Goal: Task Accomplishment & Management: Use online tool/utility

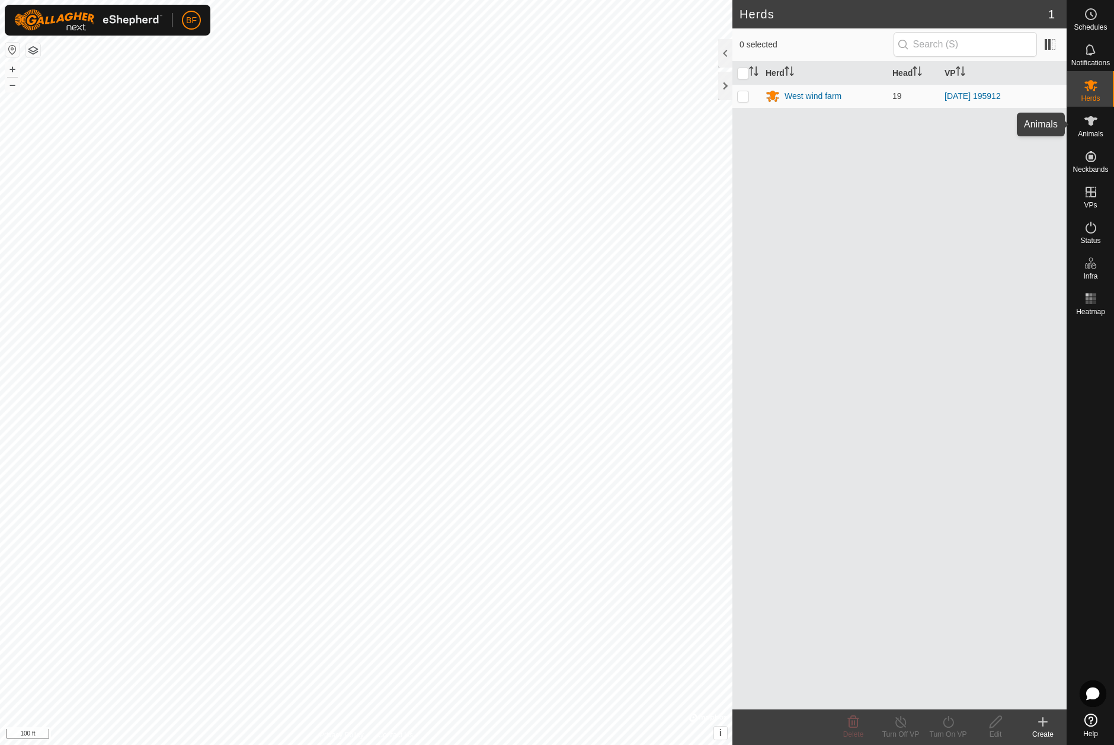
click at [1095, 120] on icon at bounding box center [1091, 121] width 14 height 14
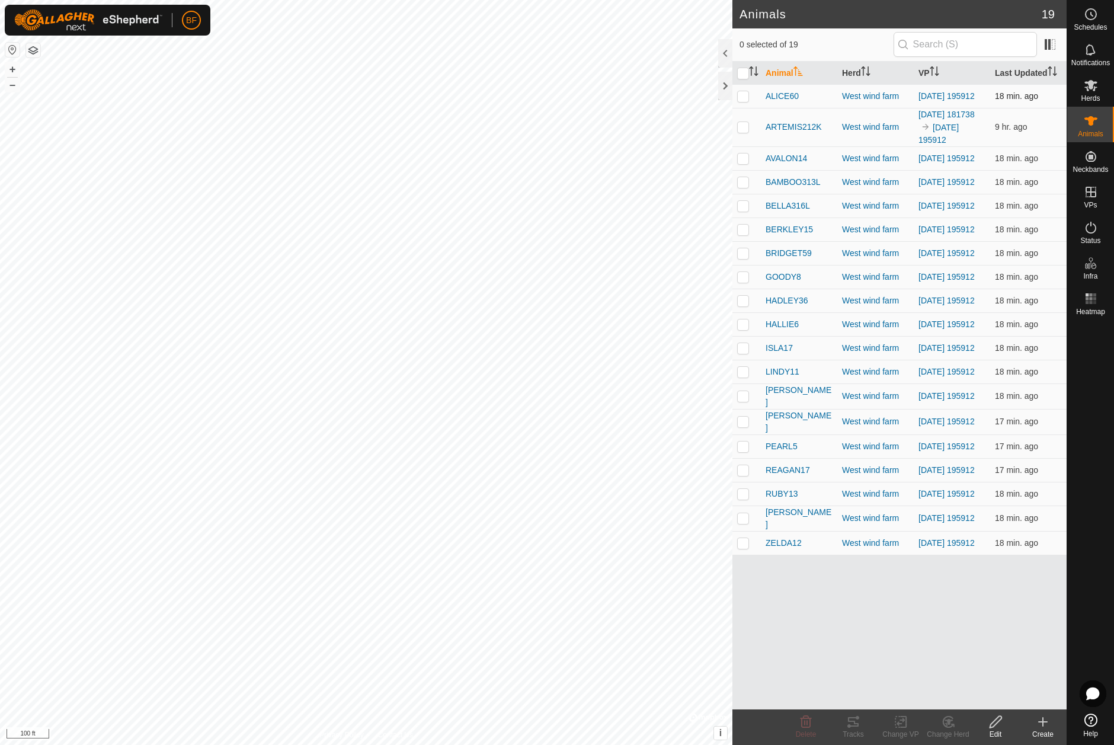
click at [747, 100] on p-checkbox at bounding box center [743, 95] width 12 height 9
click at [850, 722] on icon at bounding box center [853, 722] width 14 height 14
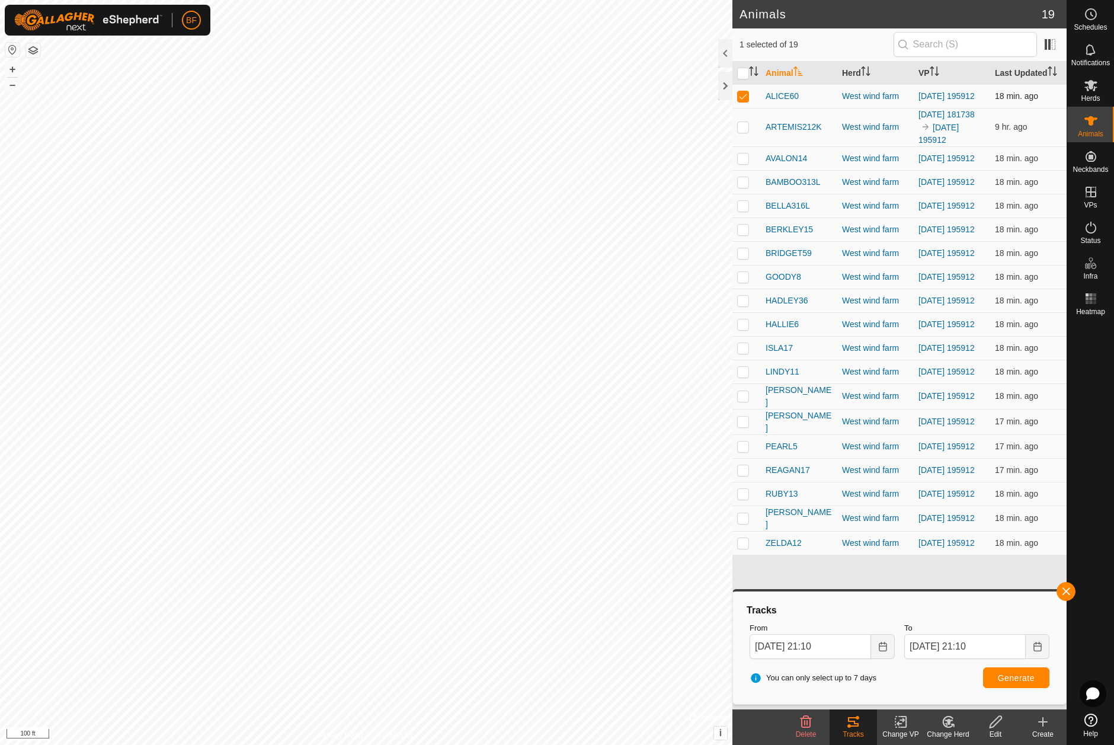
click at [744, 98] on p-checkbox at bounding box center [743, 95] width 12 height 9
checkbox input "false"
click at [746, 128] on p-checkbox at bounding box center [743, 126] width 12 height 9
click at [1063, 586] on button "button" at bounding box center [1066, 591] width 19 height 19
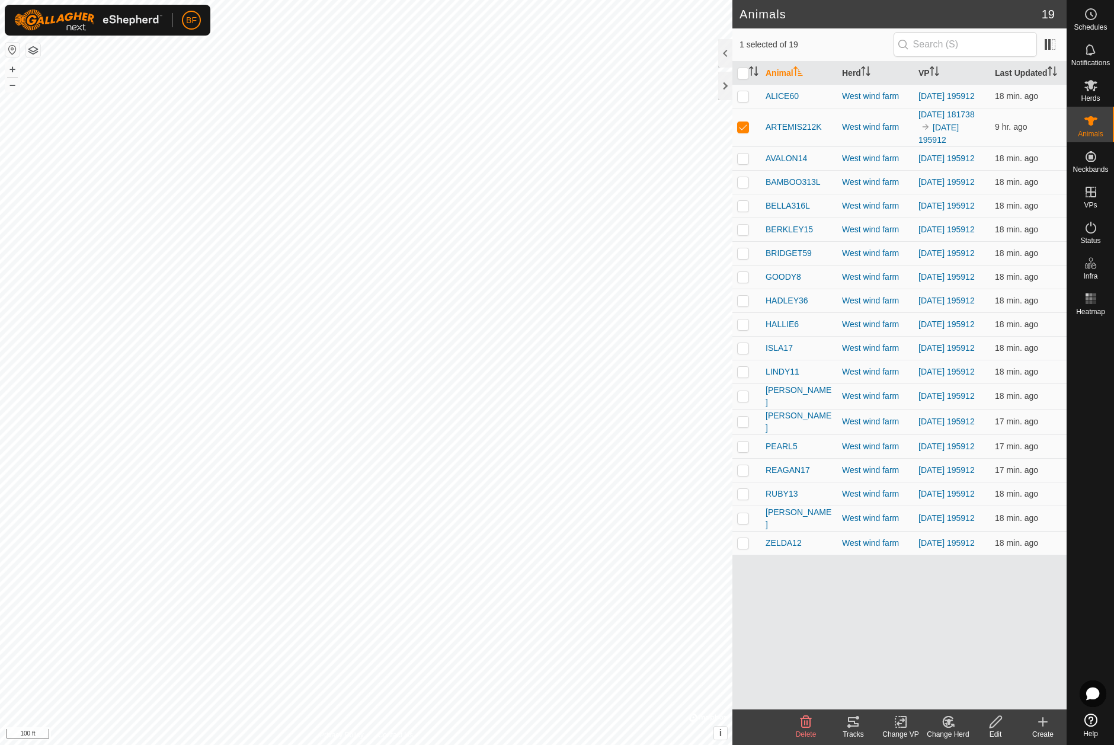
click at [850, 721] on icon at bounding box center [853, 721] width 11 height 9
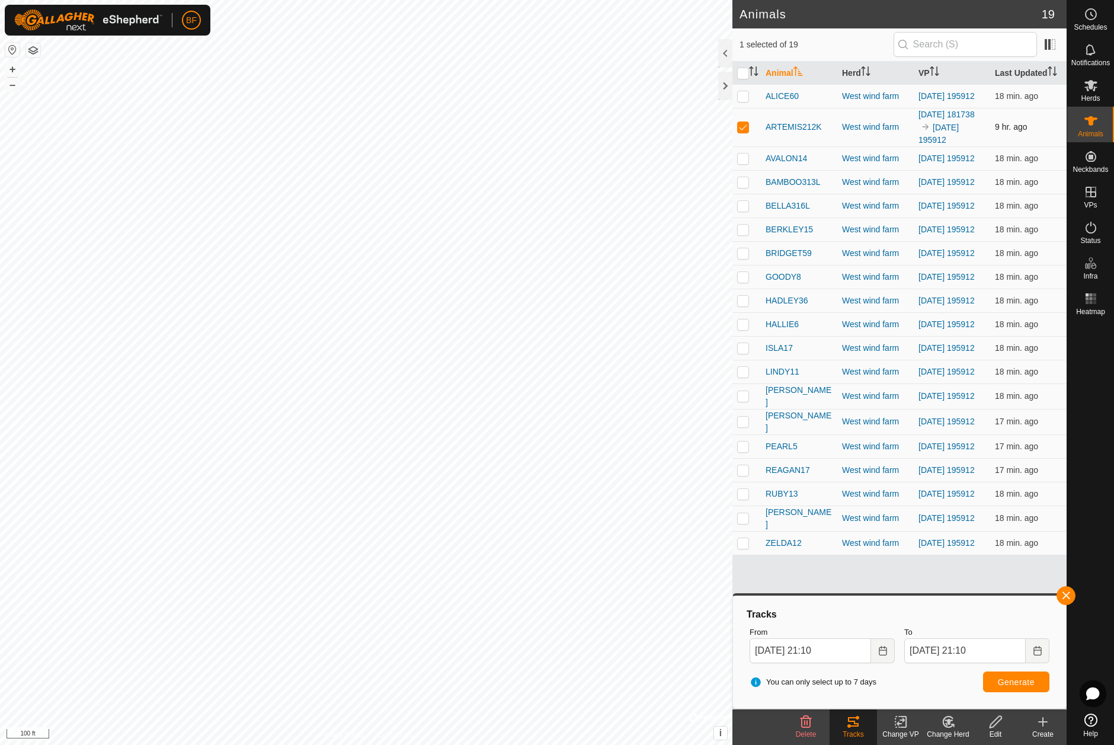
click at [741, 126] on p-checkbox at bounding box center [743, 126] width 12 height 9
checkbox input "false"
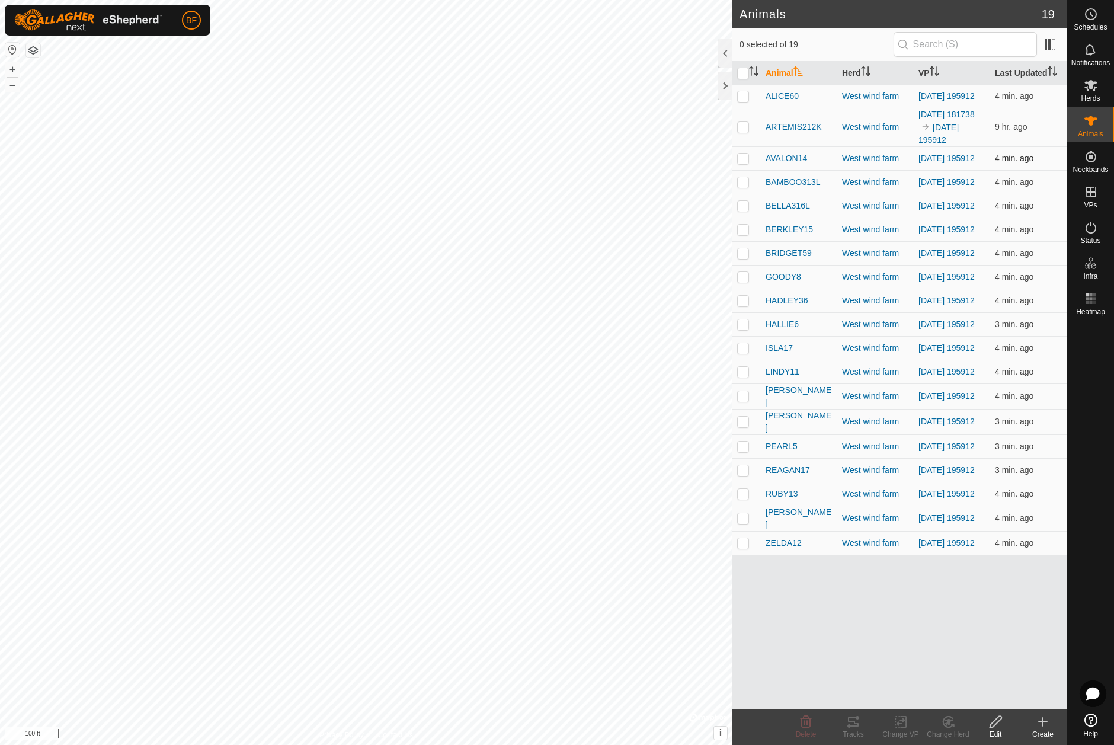
click at [741, 161] on p-checkbox at bounding box center [743, 157] width 12 height 9
click at [853, 724] on icon at bounding box center [853, 722] width 14 height 14
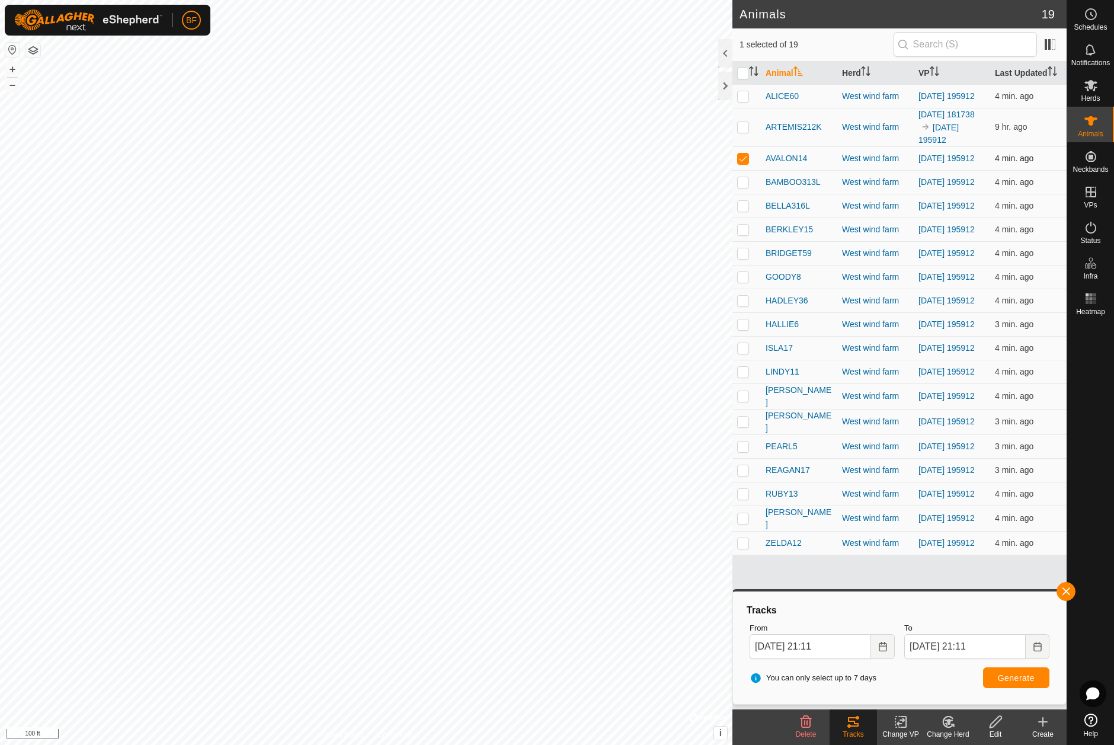
click at [746, 163] on p-checkbox at bounding box center [743, 157] width 12 height 9
checkbox input "false"
click at [744, 187] on p-checkbox at bounding box center [743, 181] width 12 height 9
drag, startPoint x: 1070, startPoint y: 587, endPoint x: 1063, endPoint y: 589, distance: 7.5
click at [1070, 587] on button "button" at bounding box center [1066, 591] width 19 height 19
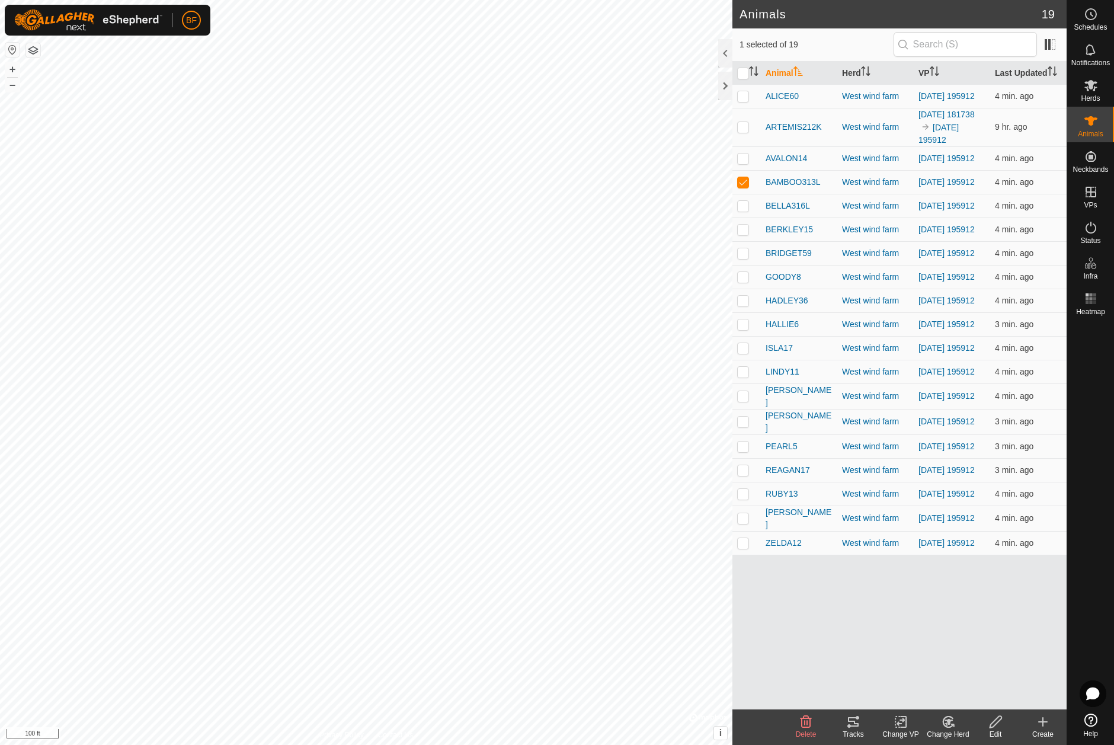
click at [852, 725] on icon at bounding box center [853, 722] width 14 height 14
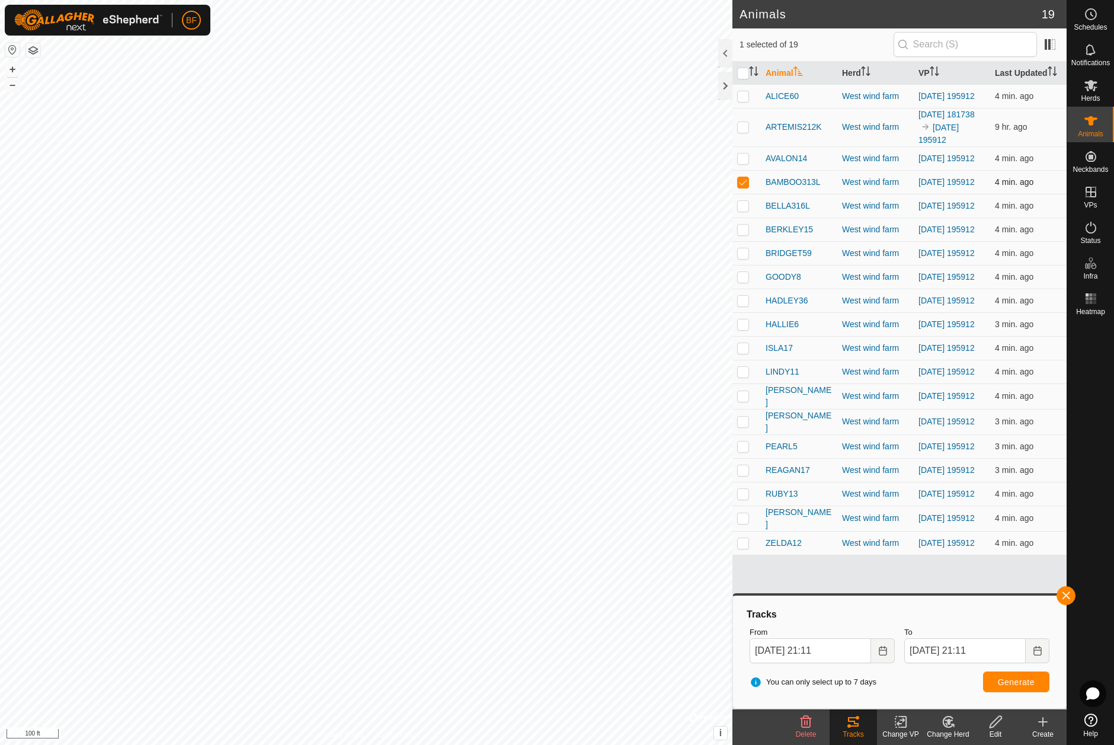
click at [743, 185] on p-checkbox at bounding box center [743, 181] width 12 height 9
checkbox input "false"
click at [742, 210] on p-checkbox at bounding box center [743, 205] width 12 height 9
click at [1066, 593] on button "button" at bounding box center [1066, 595] width 19 height 19
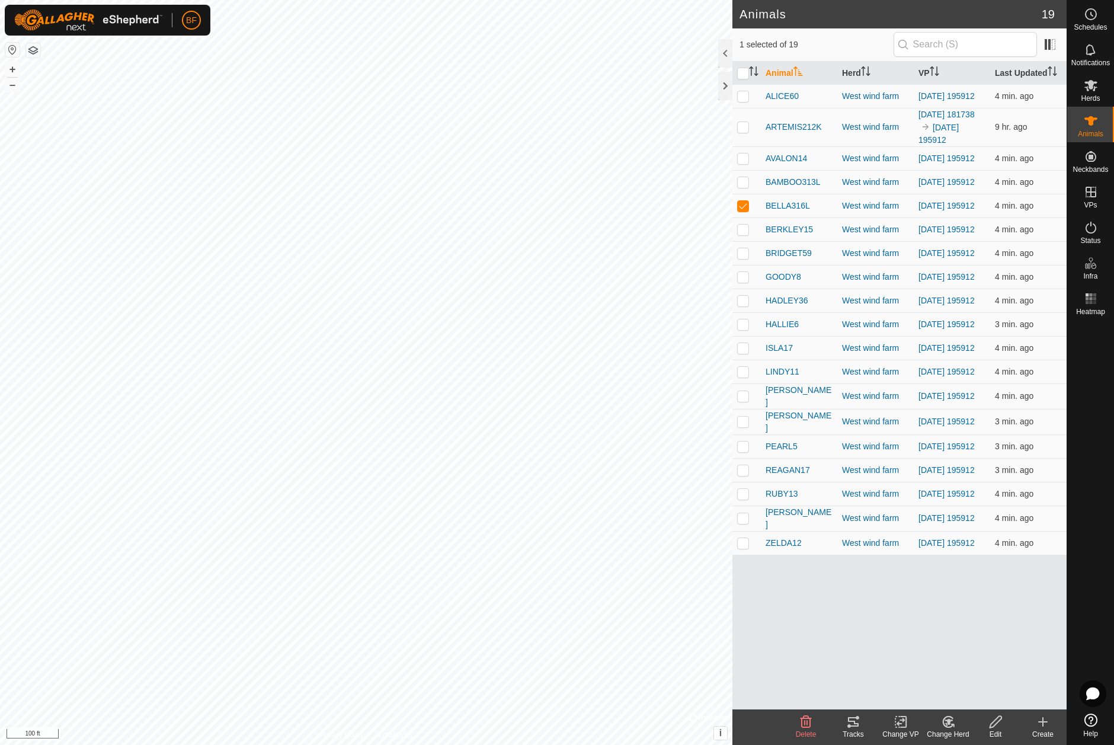
click at [854, 725] on icon at bounding box center [853, 721] width 11 height 9
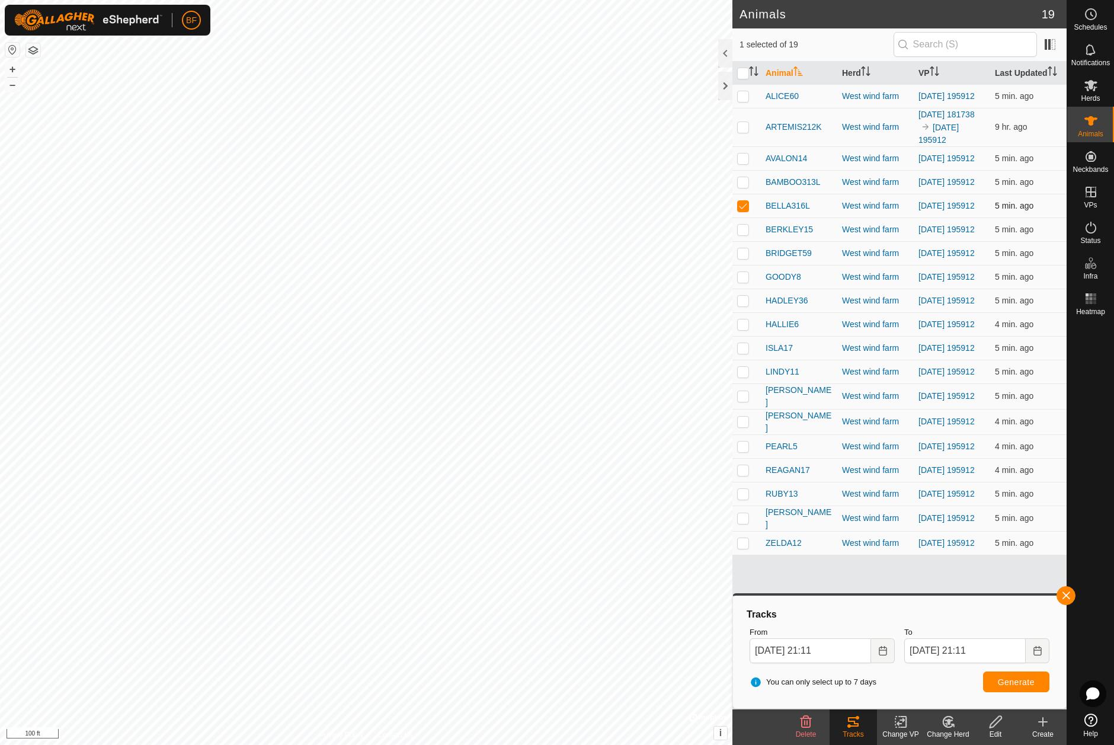
click at [743, 210] on p-checkbox at bounding box center [743, 205] width 12 height 9
checkbox input "false"
click at [747, 234] on p-checkbox at bounding box center [743, 229] width 12 height 9
drag, startPoint x: 1066, startPoint y: 596, endPoint x: 1043, endPoint y: 623, distance: 35.4
click at [1066, 596] on button "button" at bounding box center [1066, 595] width 19 height 19
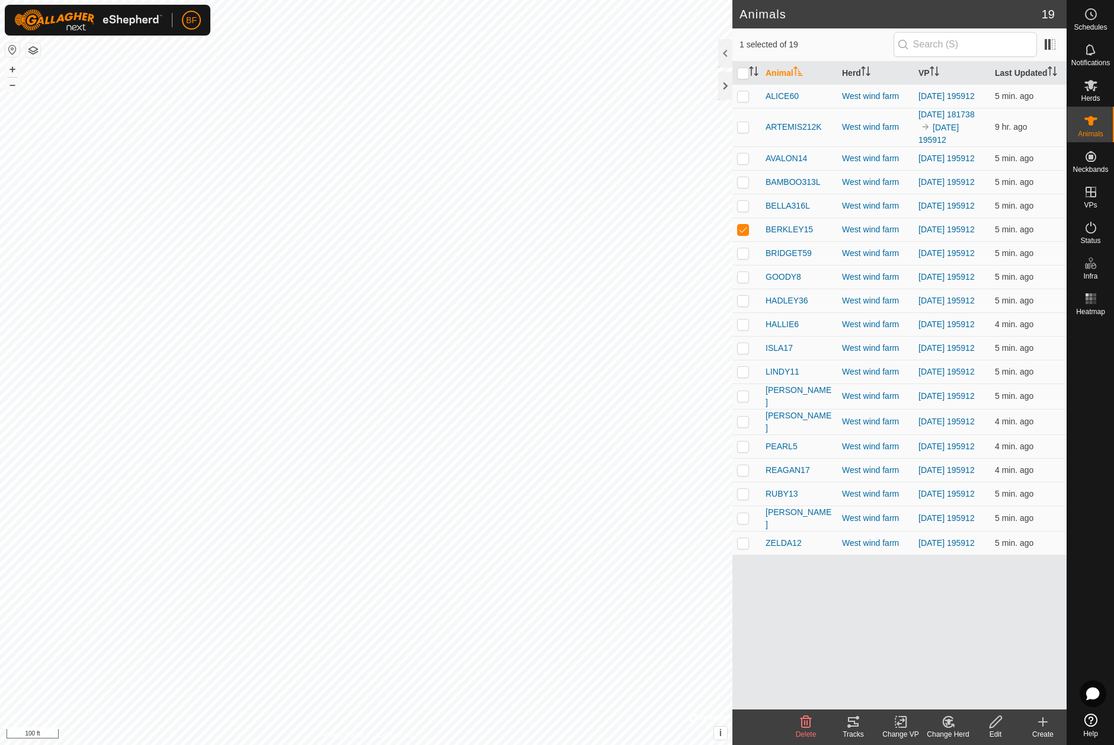
click at [858, 727] on icon at bounding box center [853, 722] width 14 height 14
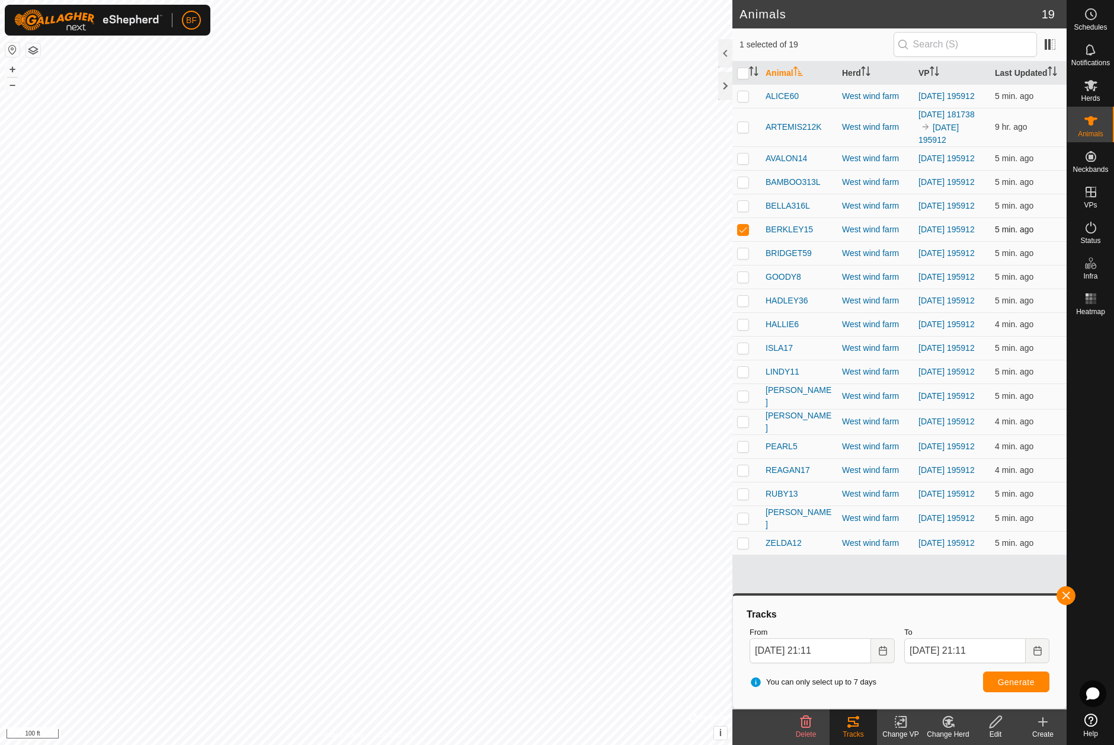
click at [745, 234] on p-checkbox at bounding box center [743, 229] width 12 height 9
checkbox input "false"
click at [745, 258] on p-checkbox at bounding box center [743, 252] width 12 height 9
click at [1070, 593] on button "button" at bounding box center [1066, 595] width 19 height 19
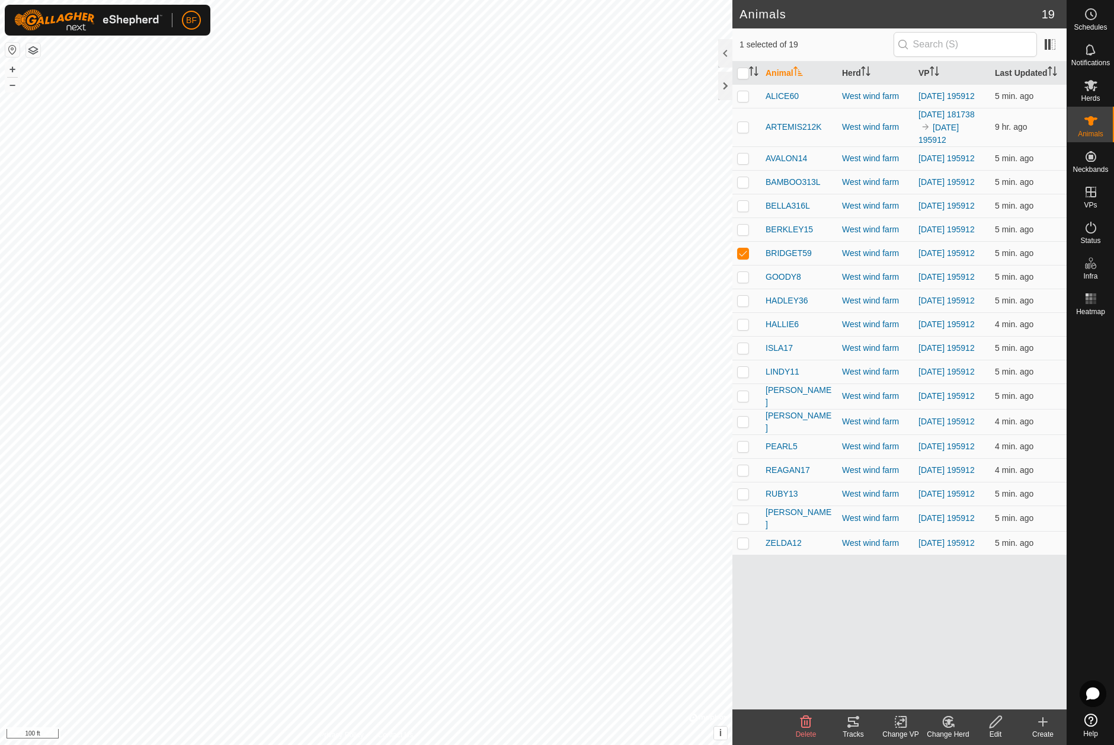
click at [848, 727] on icon at bounding box center [849, 726] width 4 height 4
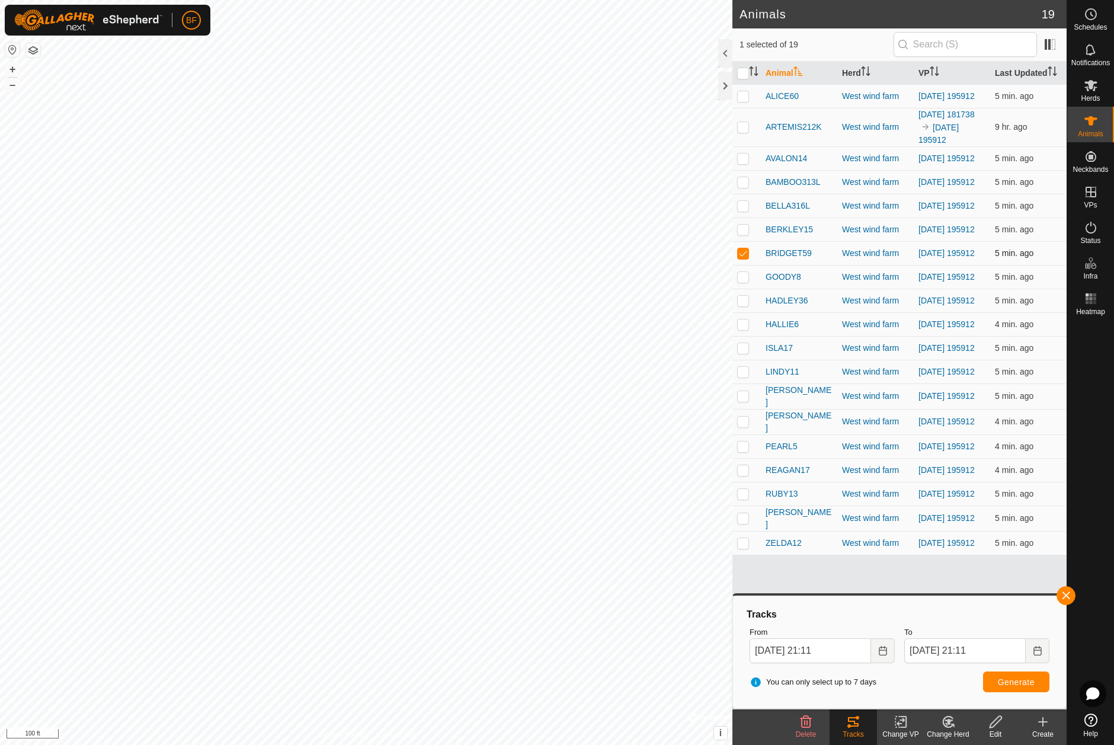
drag, startPoint x: 743, startPoint y: 260, endPoint x: 733, endPoint y: 268, distance: 12.7
click at [741, 258] on p-checkbox at bounding box center [743, 252] width 12 height 9
click at [746, 258] on p-checkbox at bounding box center [743, 252] width 12 height 9
click at [1067, 592] on button "button" at bounding box center [1066, 595] width 19 height 19
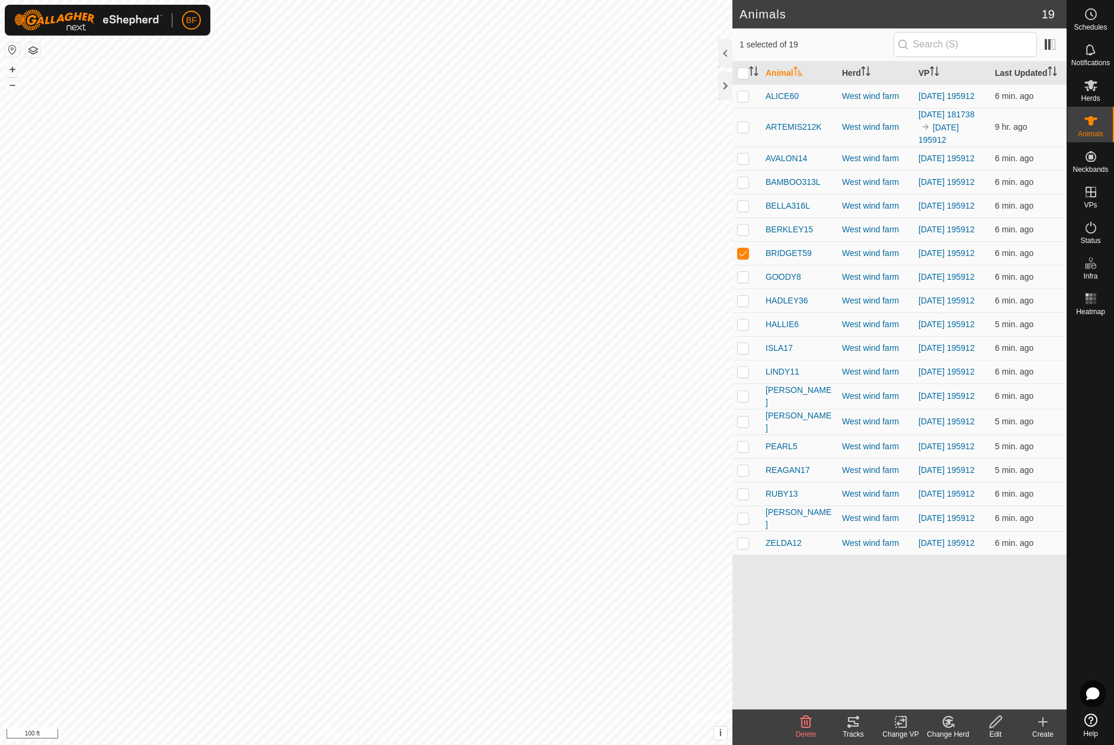
click at [854, 730] on div "Tracks" at bounding box center [853, 734] width 47 height 11
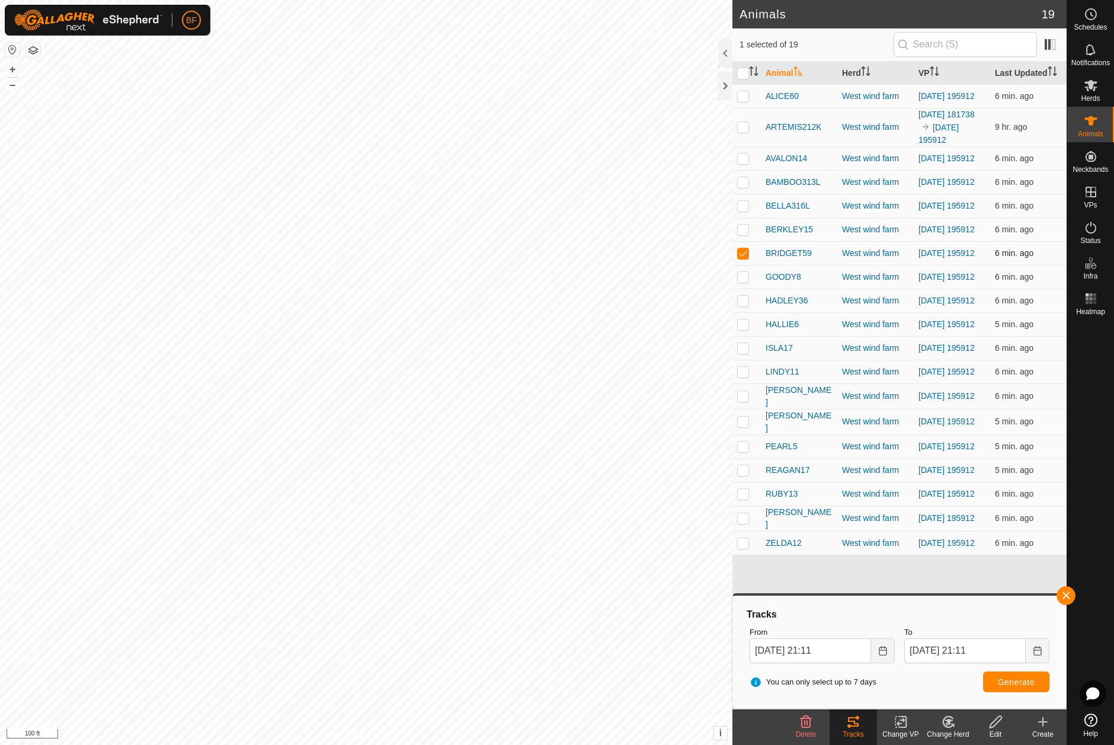
drag, startPoint x: 741, startPoint y: 261, endPoint x: 740, endPoint y: 272, distance: 10.7
click at [741, 258] on p-checkbox at bounding box center [743, 252] width 12 height 9
checkbox input "false"
drag, startPoint x: 741, startPoint y: 289, endPoint x: 796, endPoint y: 323, distance: 64.1
click at [744, 282] on p-checkbox at bounding box center [743, 276] width 12 height 9
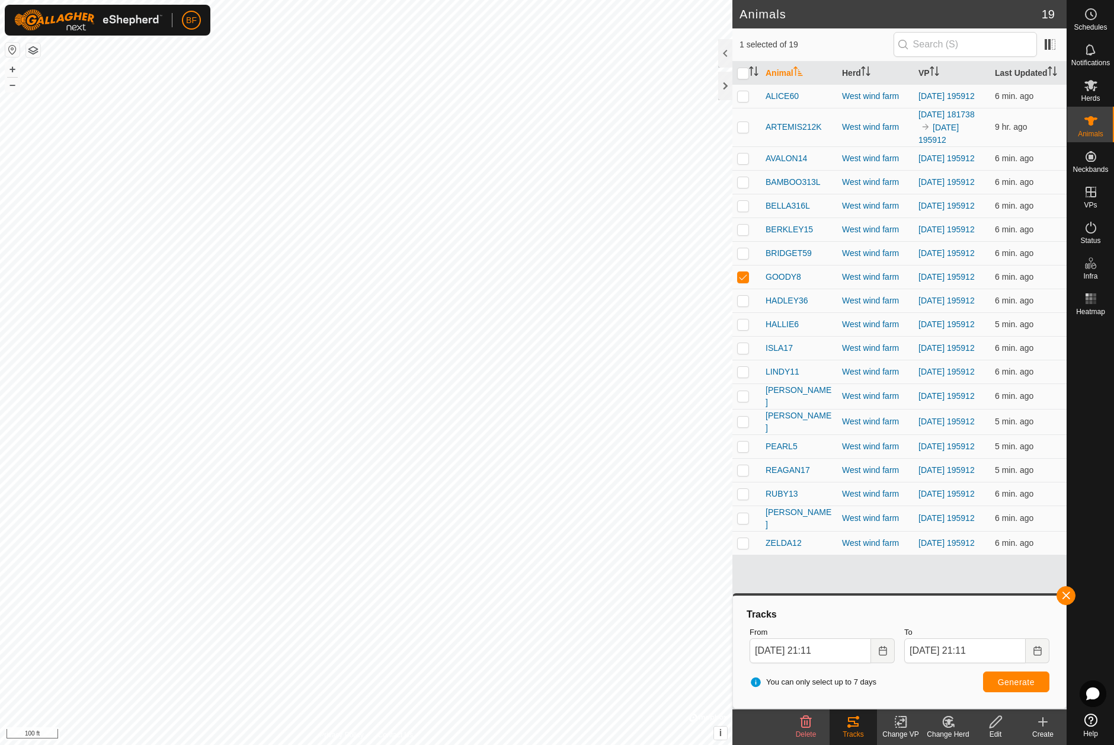
drag, startPoint x: 1064, startPoint y: 594, endPoint x: 1047, endPoint y: 611, distance: 24.3
click at [1064, 594] on button "button" at bounding box center [1066, 595] width 19 height 19
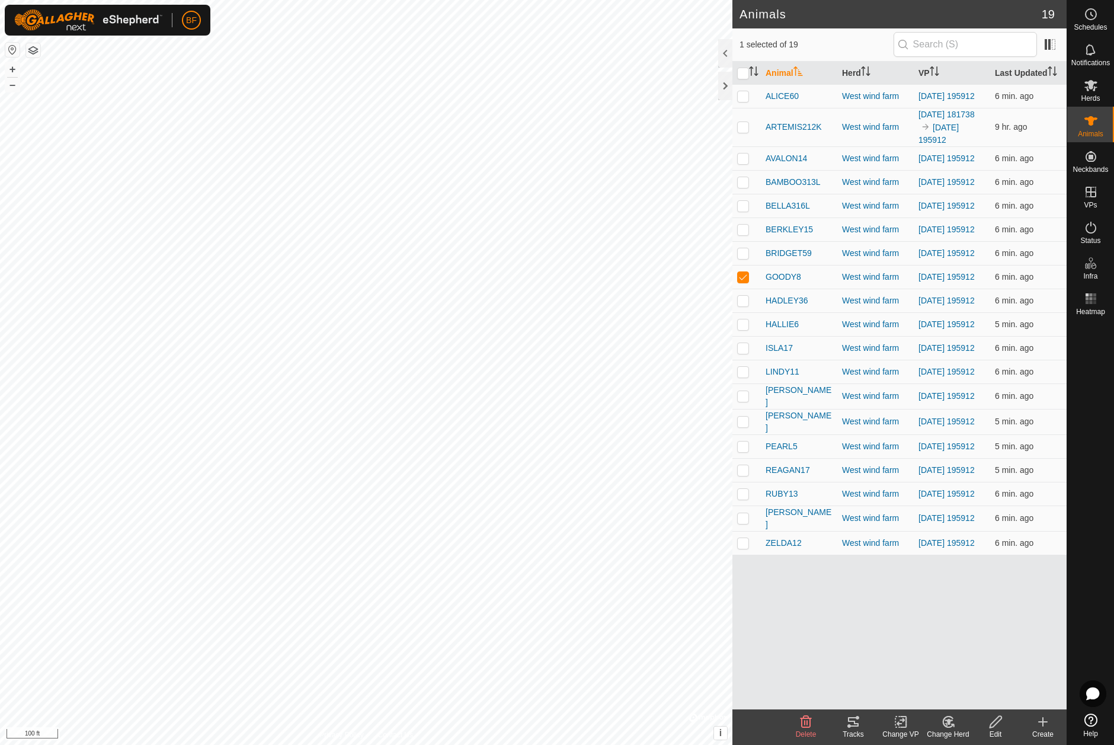
click at [850, 729] on div "Tracks" at bounding box center [853, 734] width 47 height 11
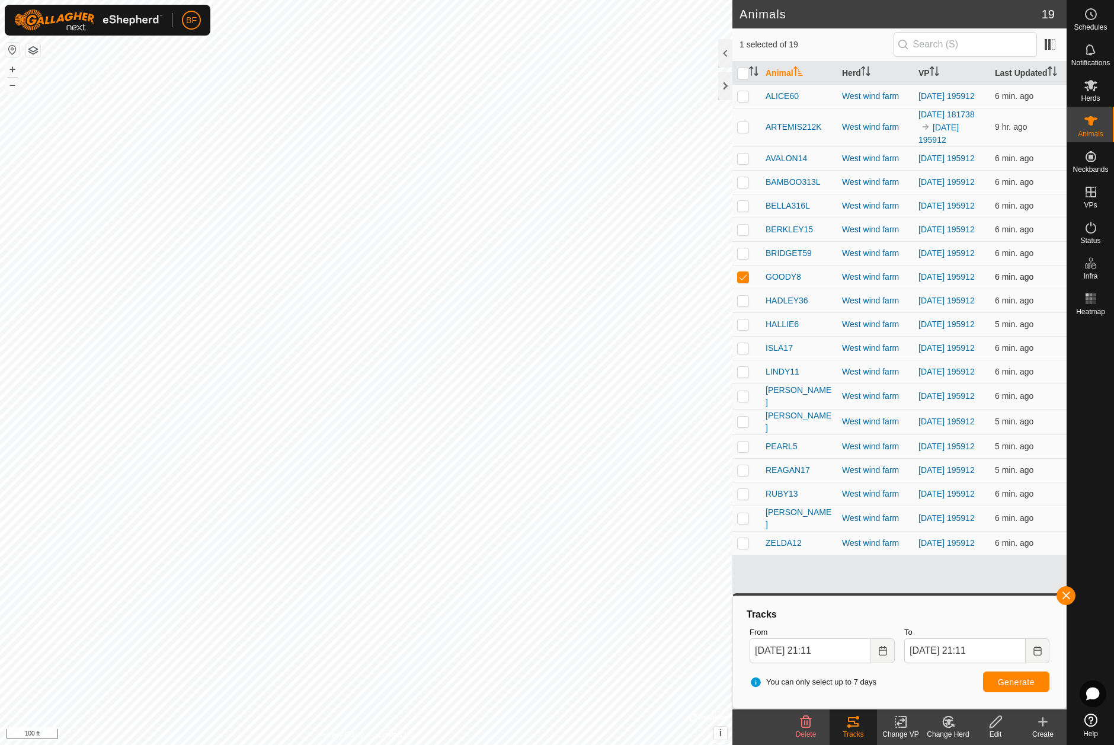
click at [743, 282] on p-checkbox at bounding box center [743, 276] width 12 height 9
checkbox input "false"
click at [743, 305] on p-checkbox at bounding box center [743, 300] width 12 height 9
click at [1061, 591] on span "button" at bounding box center [1065, 595] width 9 height 9
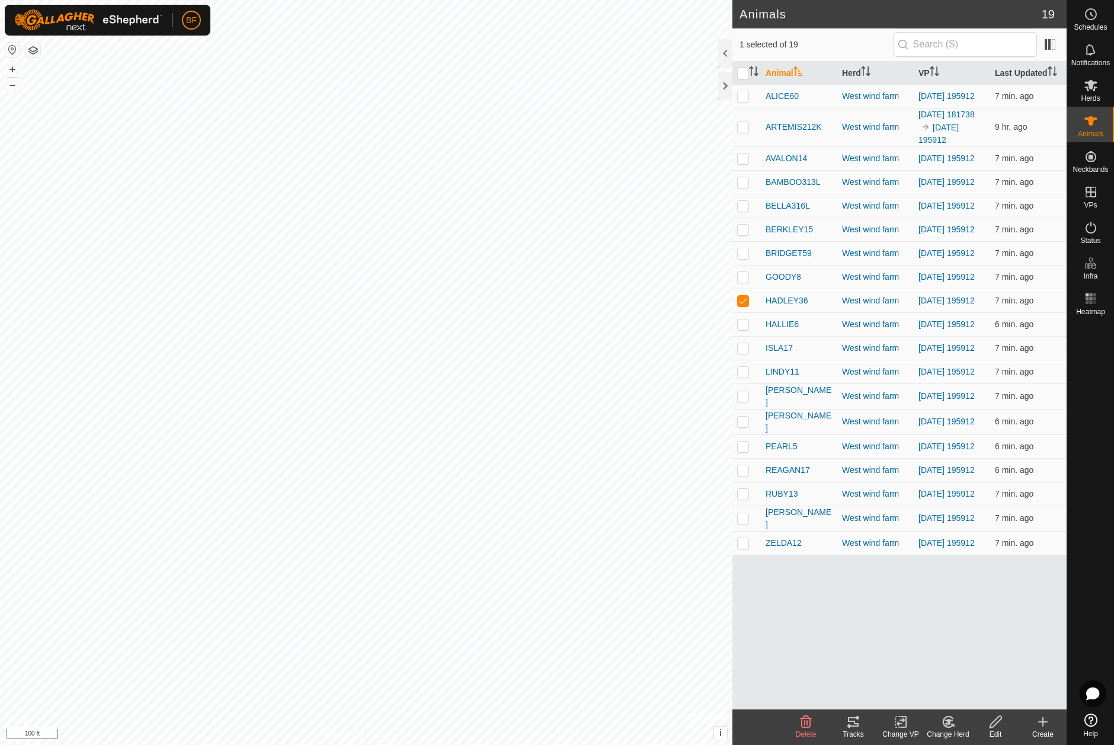
click at [856, 721] on icon at bounding box center [853, 722] width 14 height 14
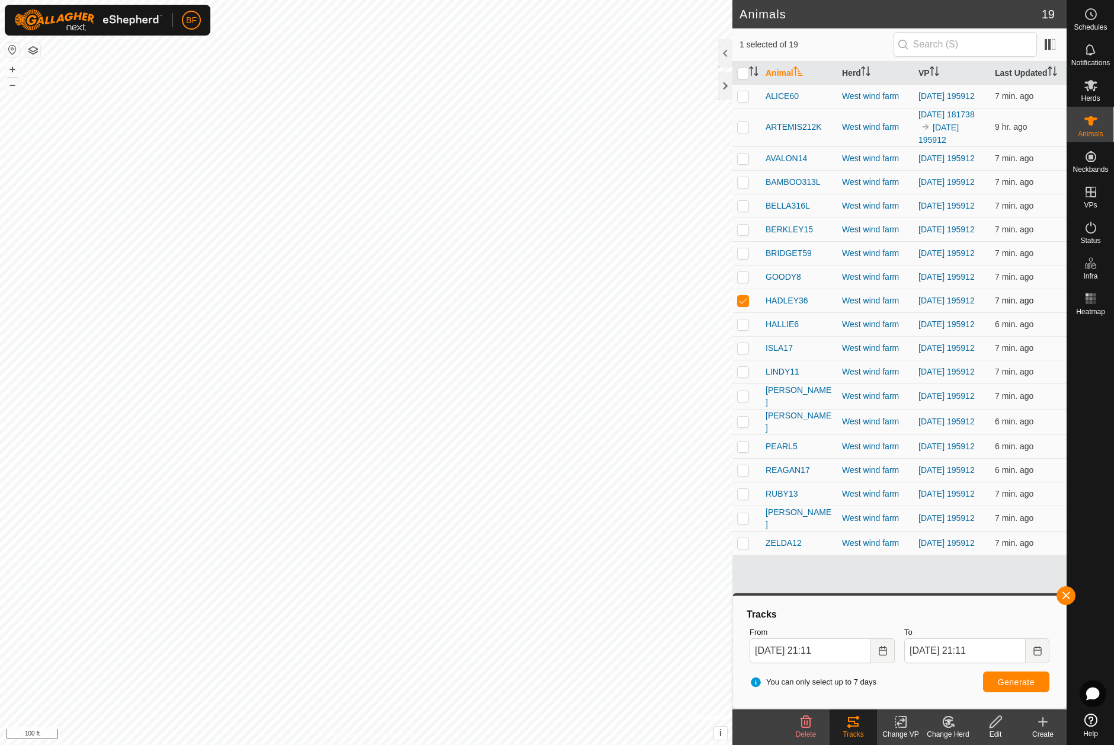
drag, startPoint x: 746, startPoint y: 313, endPoint x: 744, endPoint y: 322, distance: 9.2
click at [746, 305] on p-checkbox at bounding box center [743, 300] width 12 height 9
checkbox input "false"
click at [742, 329] on p-checkbox at bounding box center [743, 323] width 12 height 9
click at [1065, 594] on button "button" at bounding box center [1066, 595] width 19 height 19
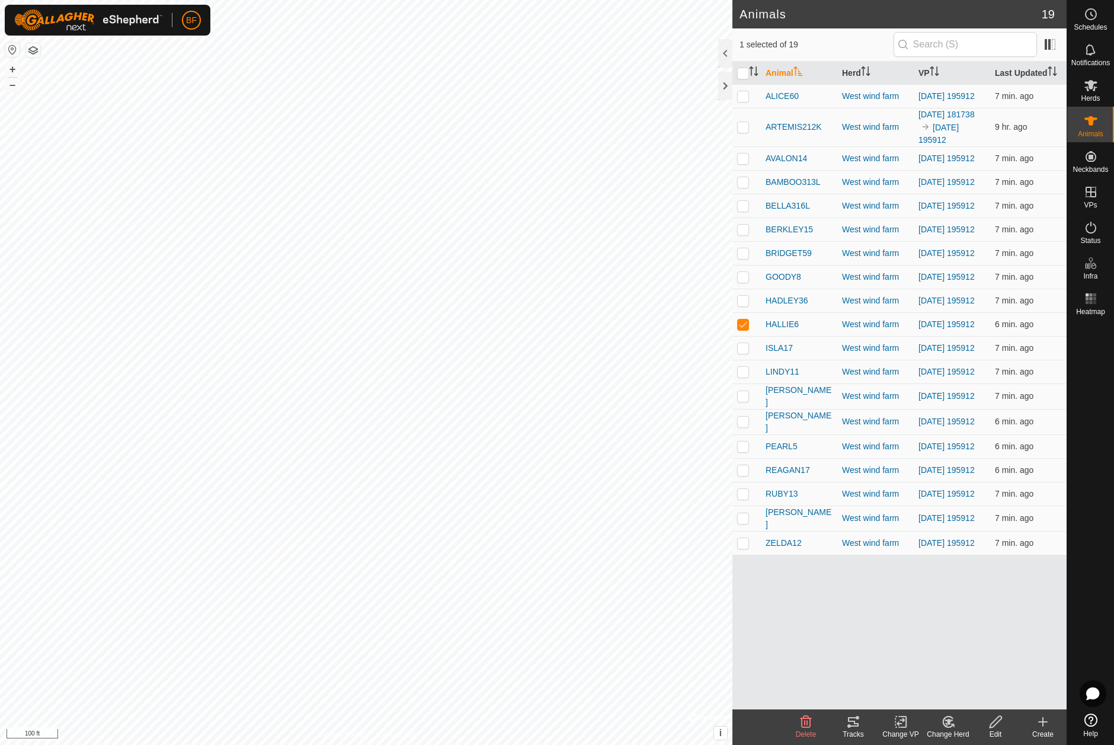
click at [861, 719] on tracks-svg-icon at bounding box center [853, 722] width 47 height 14
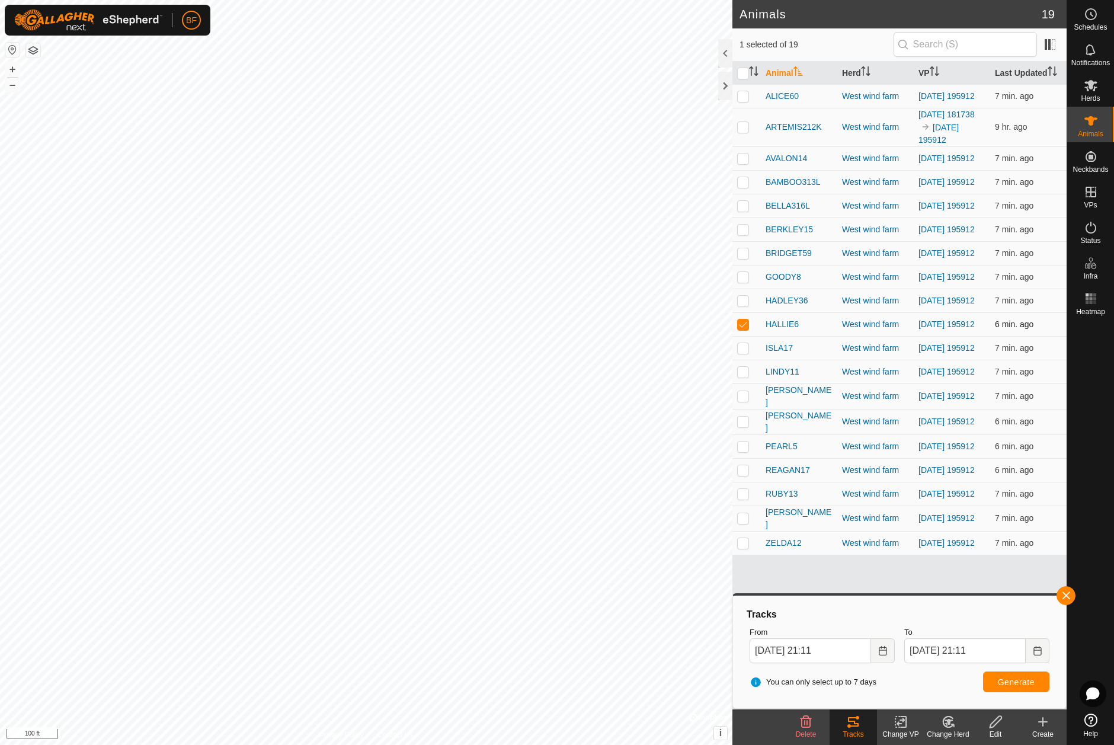
drag, startPoint x: 746, startPoint y: 338, endPoint x: 743, endPoint y: 346, distance: 8.1
click at [746, 329] on p-checkbox at bounding box center [743, 323] width 12 height 9
checkbox input "false"
drag, startPoint x: 743, startPoint y: 364, endPoint x: 811, endPoint y: 396, distance: 75.6
click at [744, 353] on p-checkbox at bounding box center [743, 347] width 12 height 9
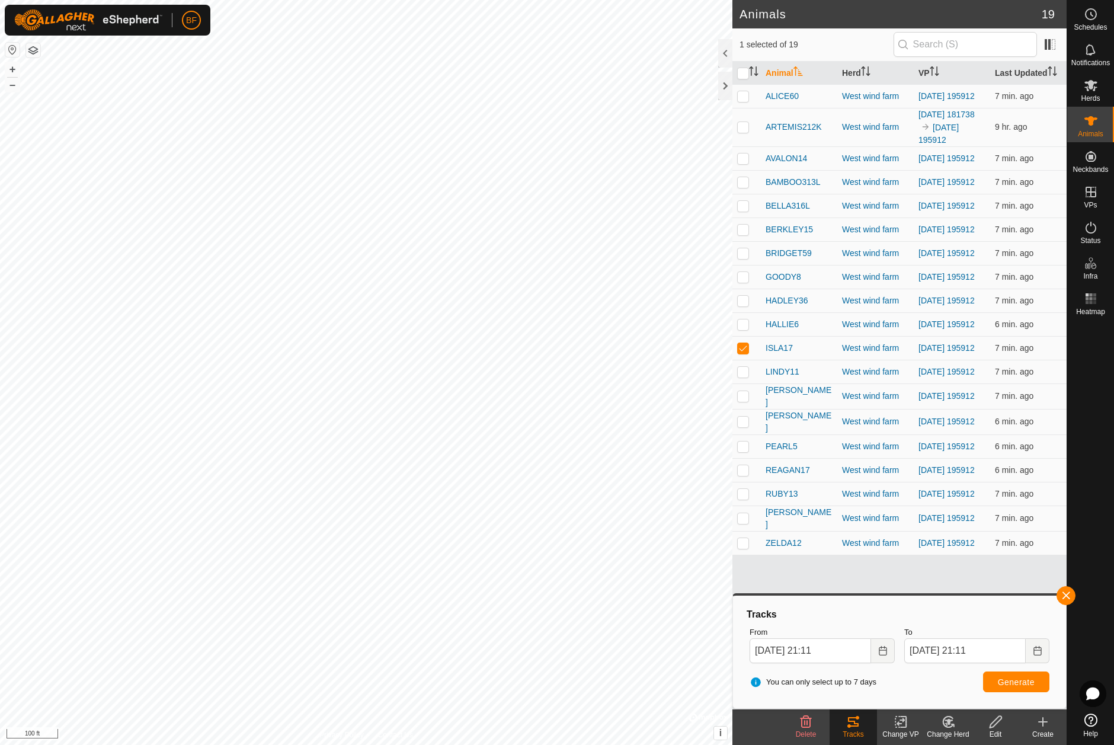
drag, startPoint x: 1066, startPoint y: 594, endPoint x: 1041, endPoint y: 604, distance: 26.3
click at [1064, 595] on button "button" at bounding box center [1066, 595] width 19 height 19
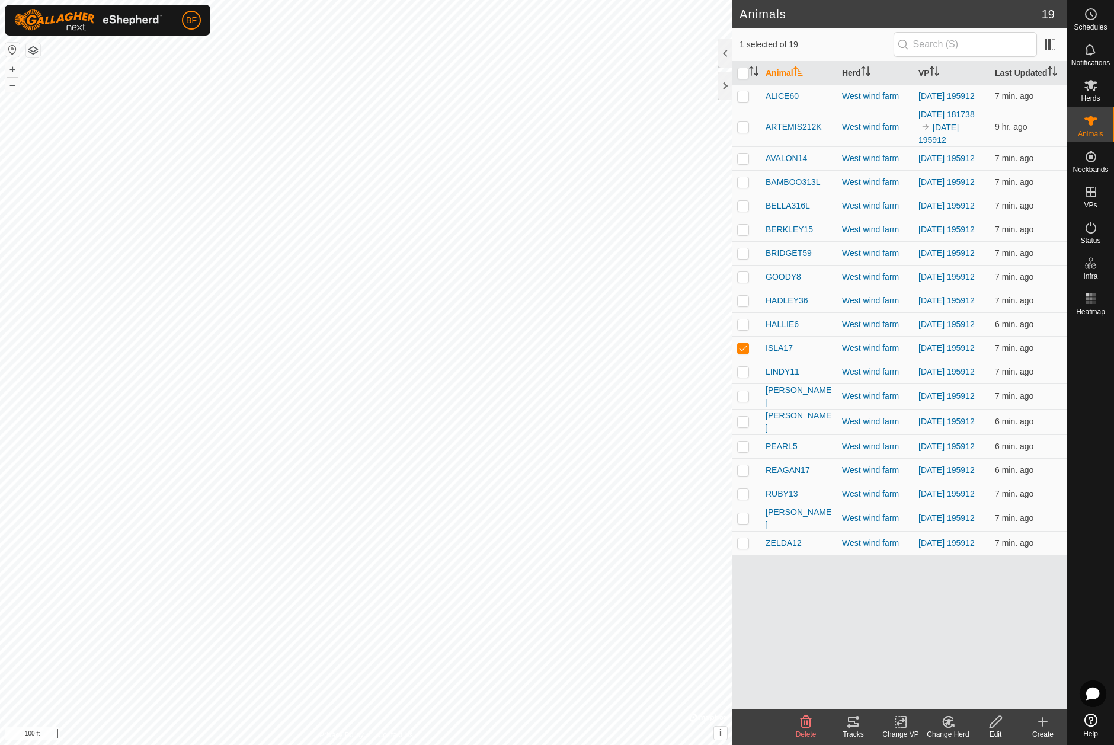
click at [845, 728] on tracks-svg-icon at bounding box center [853, 722] width 47 height 14
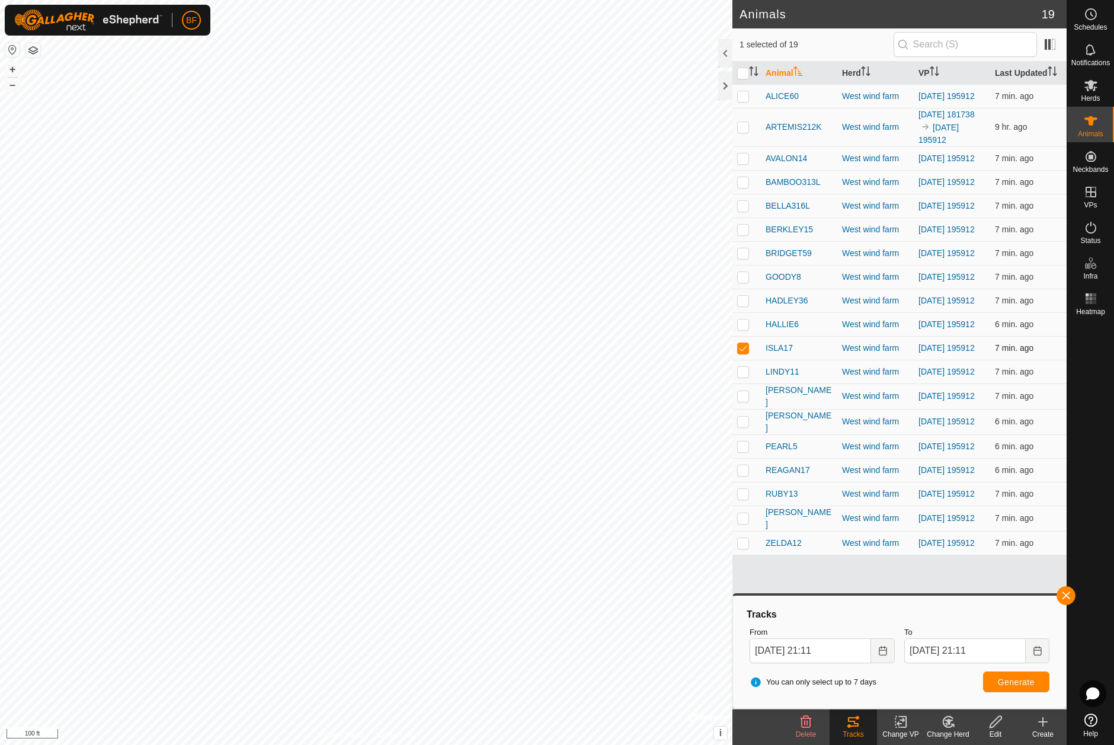
click at [744, 353] on p-checkbox at bounding box center [743, 347] width 12 height 9
checkbox input "false"
drag, startPoint x: 743, startPoint y: 388, endPoint x: 795, endPoint y: 407, distance: 55.7
click at [747, 376] on p-checkbox at bounding box center [743, 371] width 12 height 9
drag, startPoint x: 1066, startPoint y: 593, endPoint x: 1059, endPoint y: 597, distance: 7.4
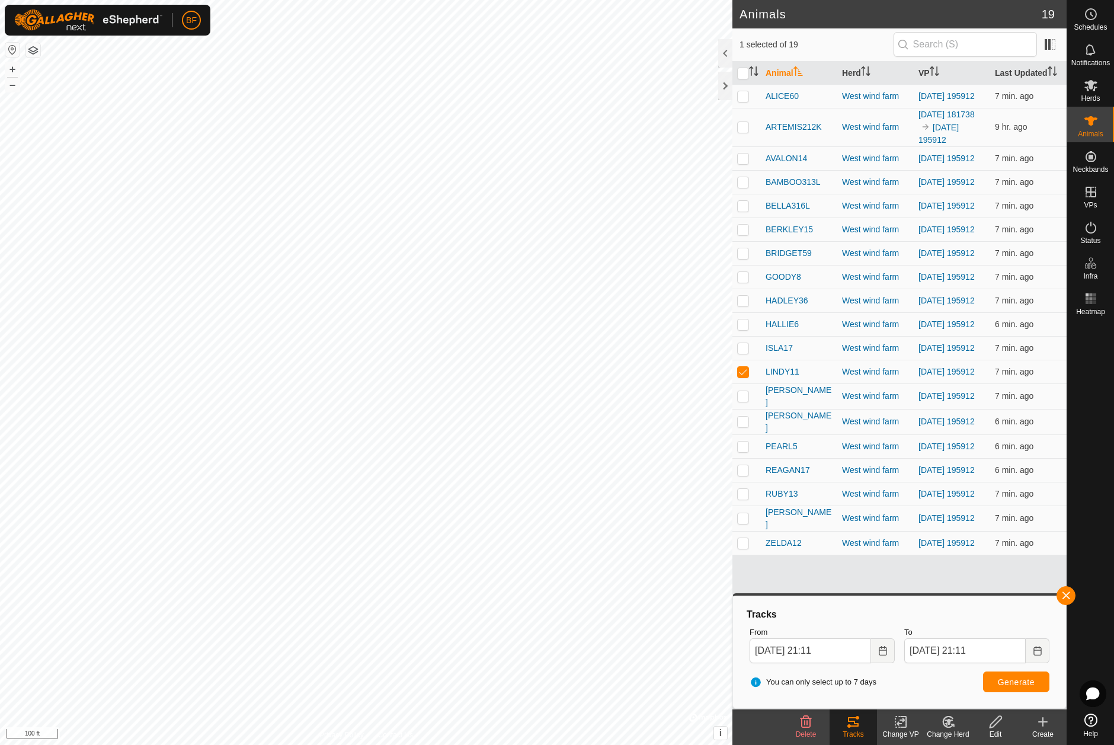
click at [1065, 593] on button "button" at bounding box center [1066, 595] width 19 height 19
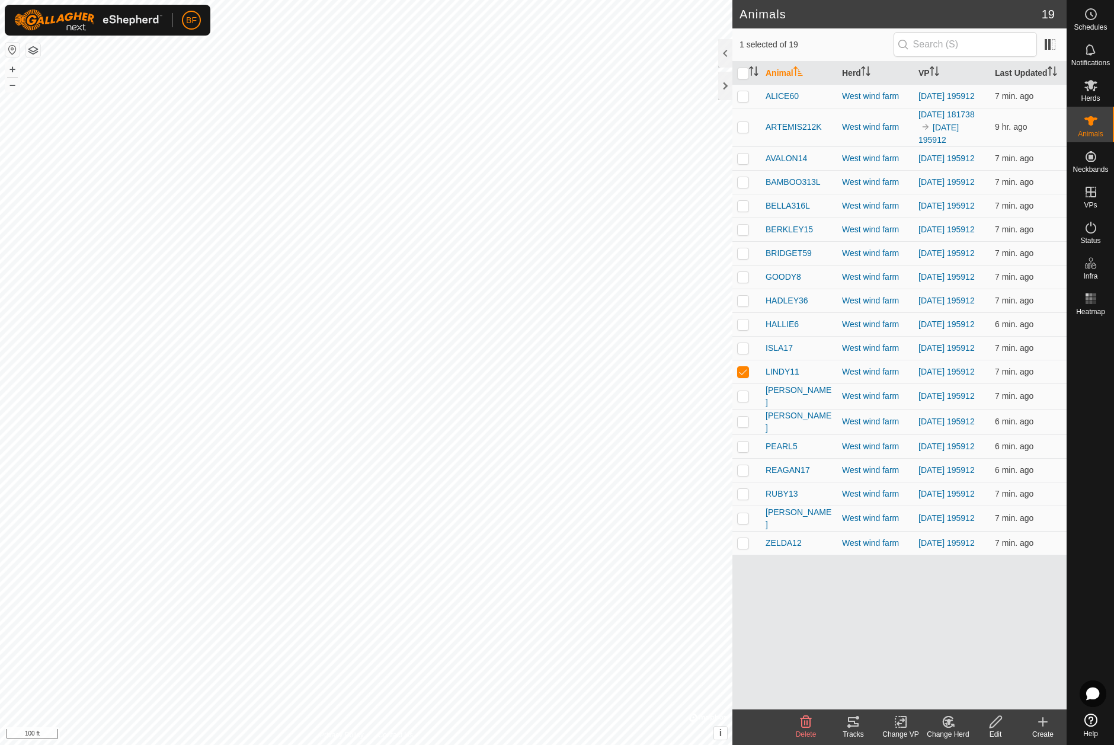
click at [856, 722] on icon at bounding box center [853, 722] width 14 height 14
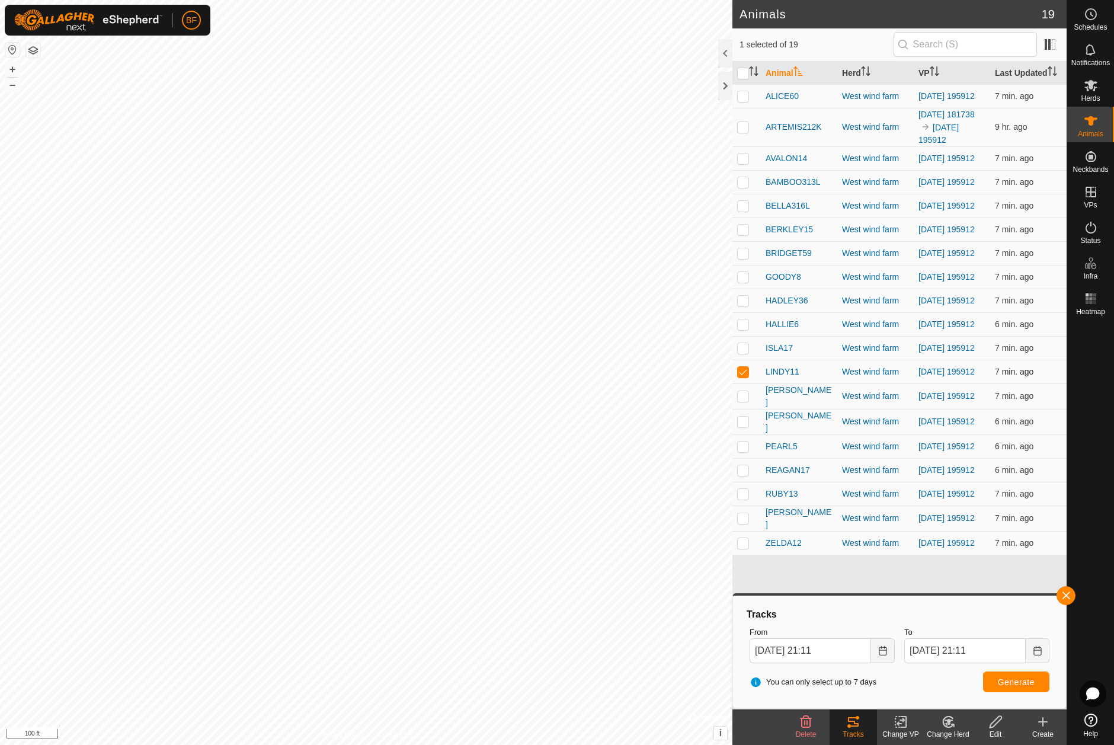
click at [745, 376] on p-checkbox at bounding box center [743, 371] width 12 height 9
checkbox input "false"
drag, startPoint x: 747, startPoint y: 416, endPoint x: 812, endPoint y: 432, distance: 67.1
click at [747, 401] on p-checkbox at bounding box center [743, 395] width 12 height 9
drag, startPoint x: 1067, startPoint y: 589, endPoint x: 1057, endPoint y: 600, distance: 14.7
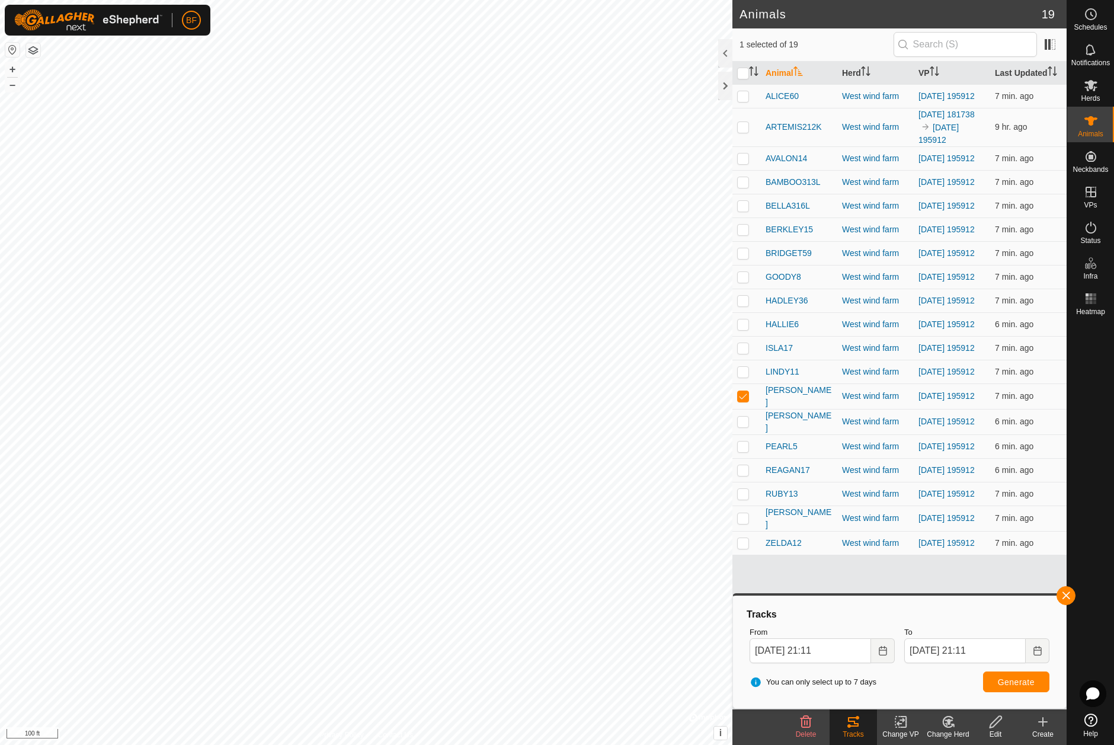
click at [1066, 590] on button "button" at bounding box center [1066, 595] width 19 height 19
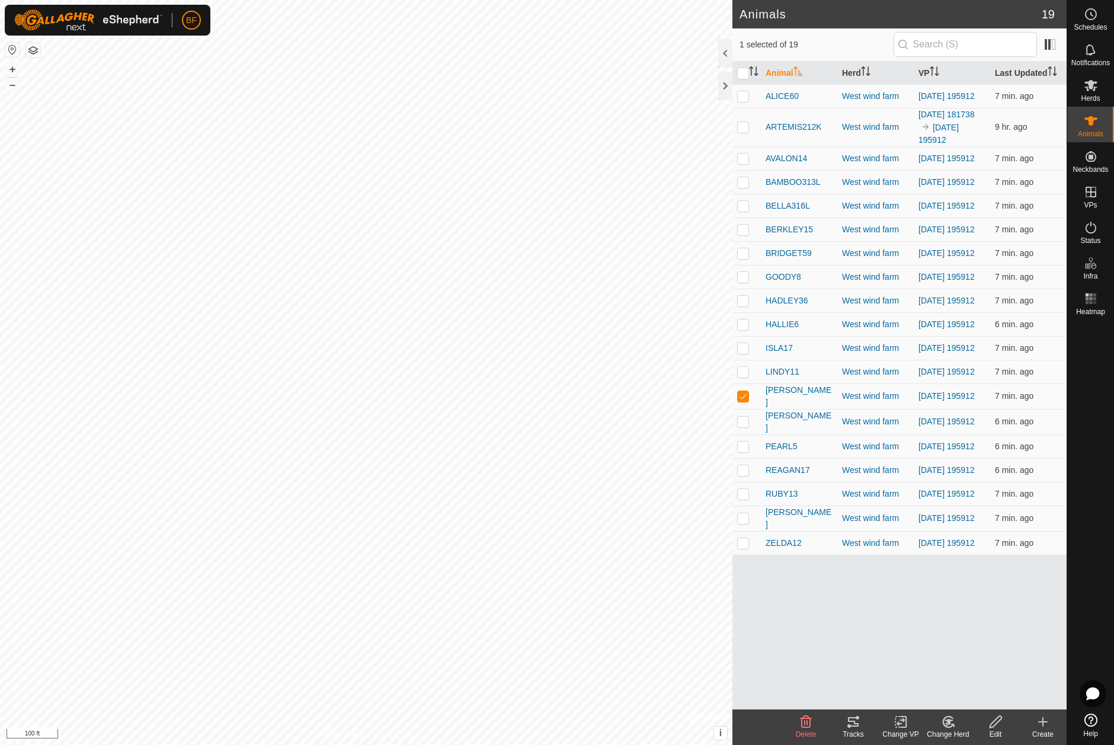
click at [854, 727] on icon at bounding box center [853, 721] width 11 height 9
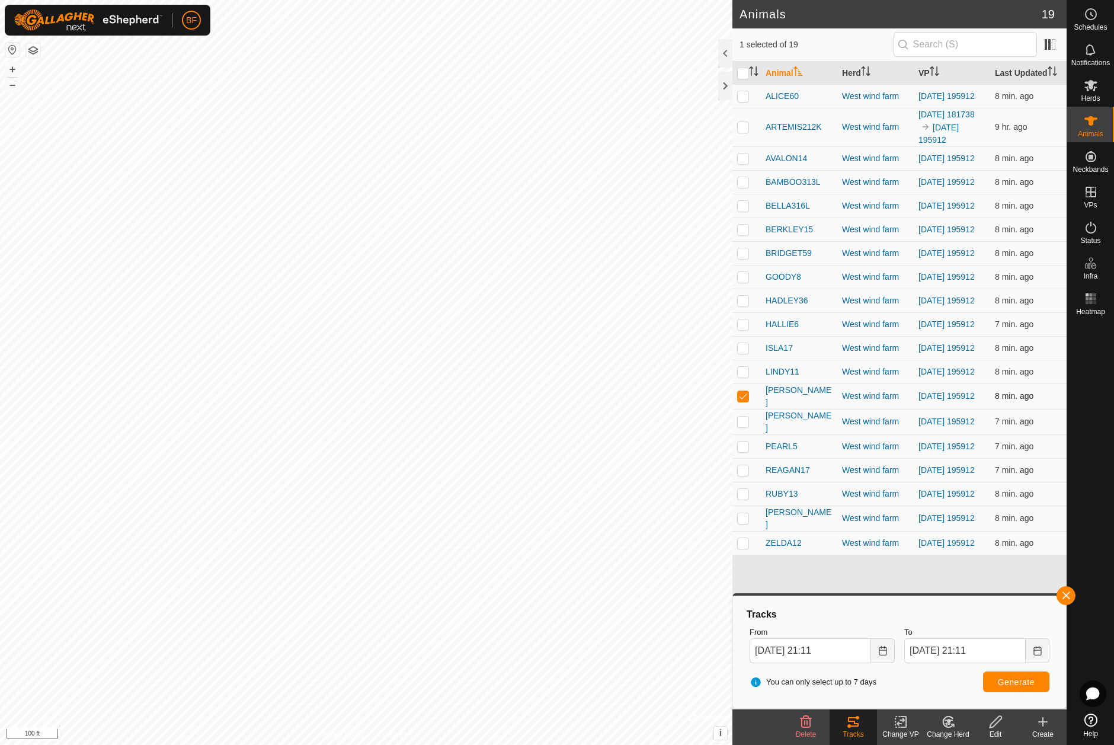
click at [743, 401] on p-checkbox at bounding box center [743, 395] width 12 height 9
checkbox input "false"
click at [1066, 593] on button "button" at bounding box center [1066, 595] width 19 height 19
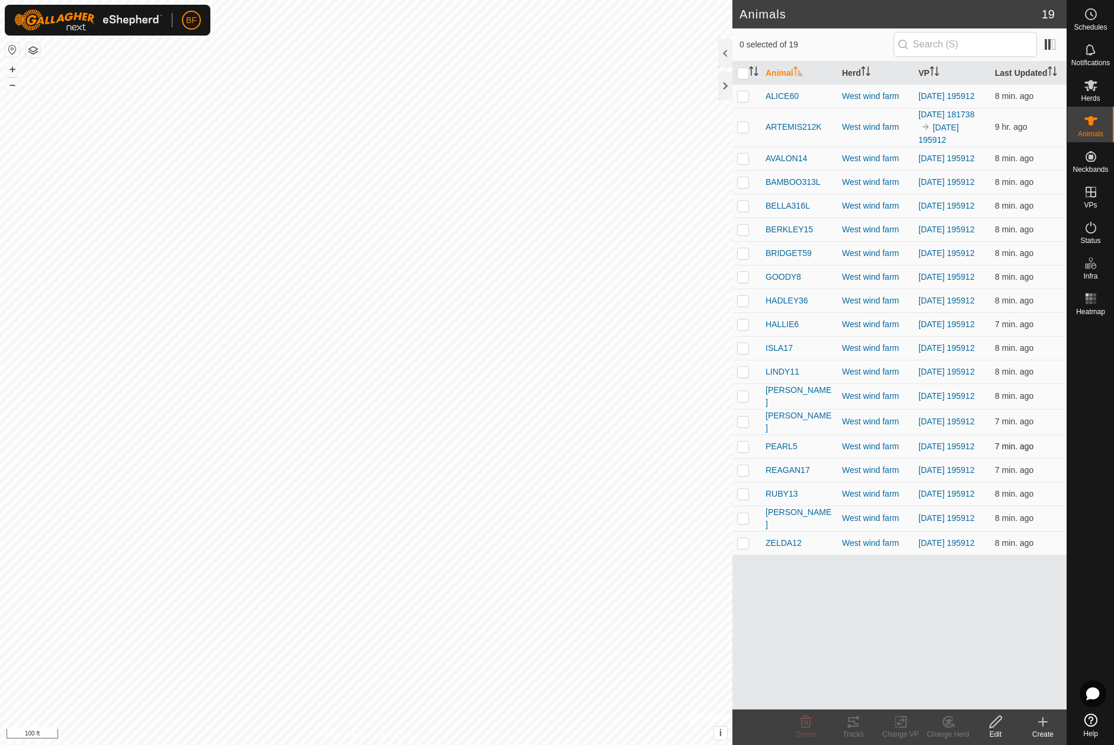
click at [743, 451] on p-checkbox at bounding box center [743, 446] width 12 height 9
click at [851, 719] on icon at bounding box center [853, 722] width 14 height 14
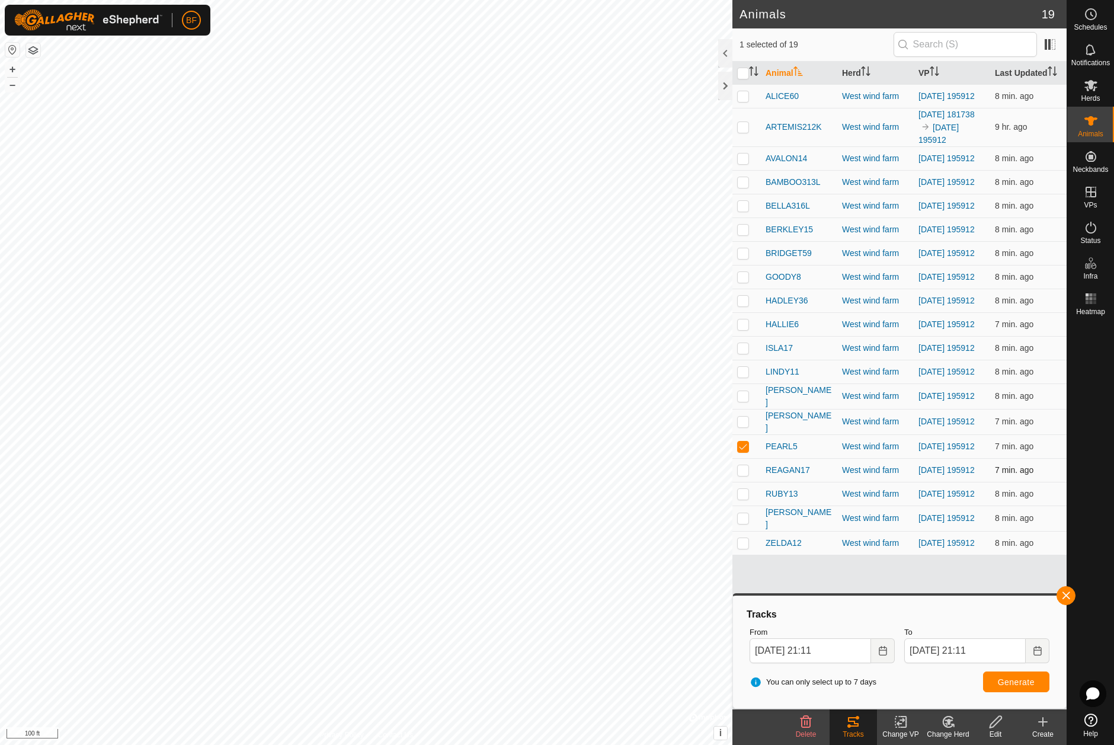
drag, startPoint x: 740, startPoint y: 465, endPoint x: 749, endPoint y: 485, distance: 22.3
click at [740, 451] on p-checkbox at bounding box center [743, 446] width 12 height 9
checkbox input "false"
drag, startPoint x: 745, startPoint y: 491, endPoint x: 753, endPoint y: 492, distance: 7.8
click at [746, 475] on p-checkbox at bounding box center [743, 469] width 12 height 9
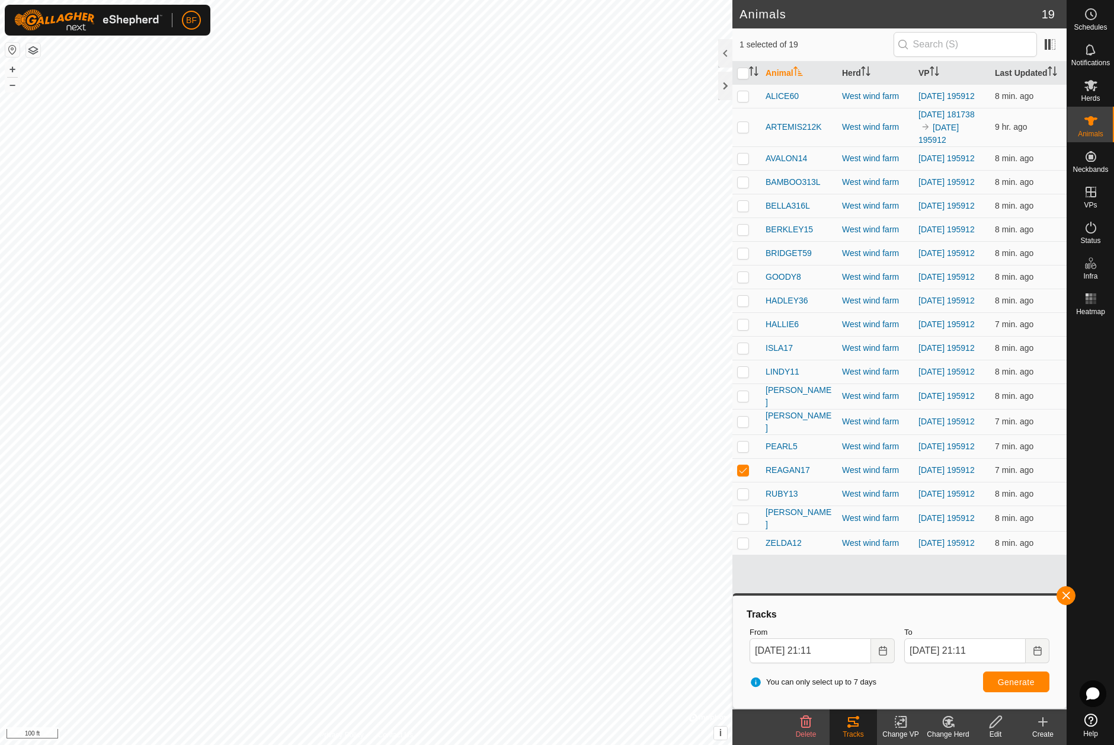
click at [1065, 593] on button "button" at bounding box center [1066, 595] width 19 height 19
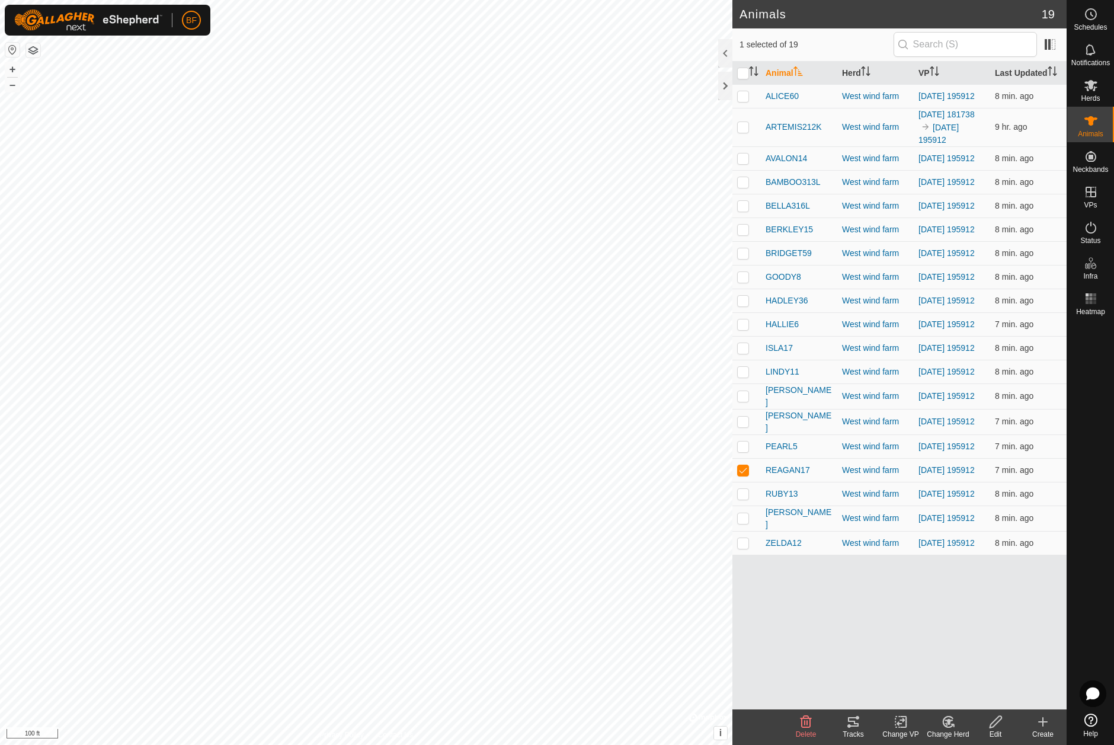
click at [853, 724] on icon at bounding box center [853, 722] width 14 height 14
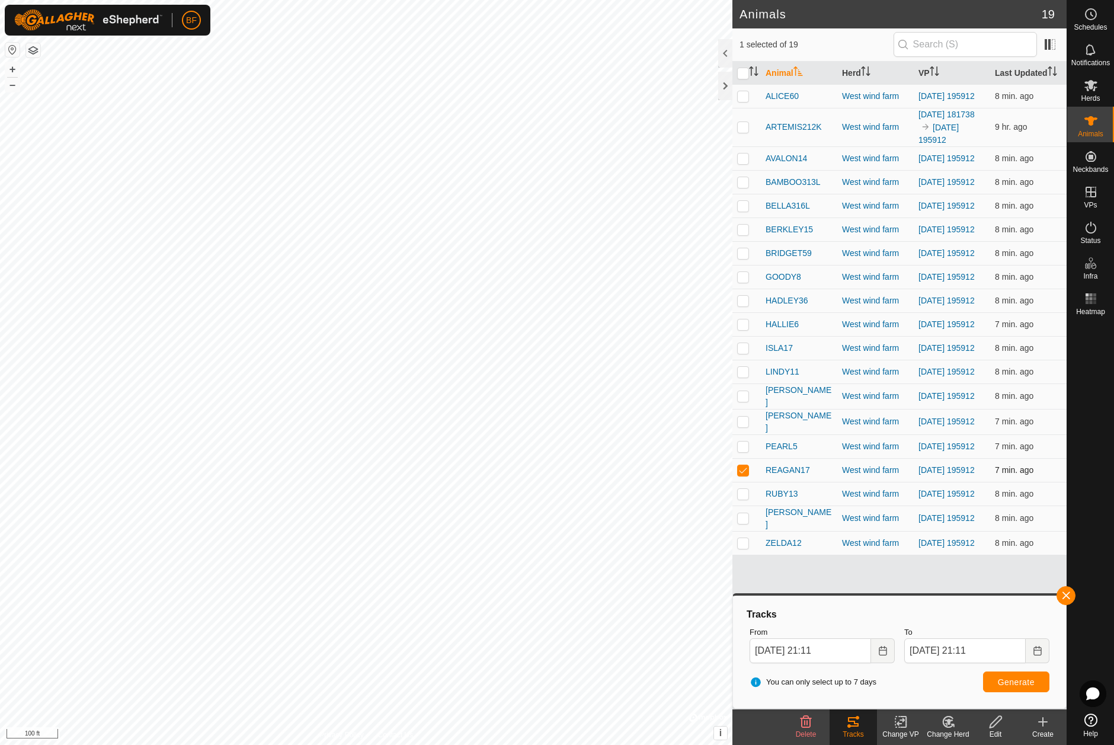
drag, startPoint x: 743, startPoint y: 489, endPoint x: 744, endPoint y: 498, distance: 9.1
click at [742, 475] on p-checkbox at bounding box center [743, 469] width 12 height 9
click at [746, 498] on p-checkbox at bounding box center [743, 493] width 12 height 9
checkbox input "false"
drag, startPoint x: 1065, startPoint y: 596, endPoint x: 1027, endPoint y: 616, distance: 42.9
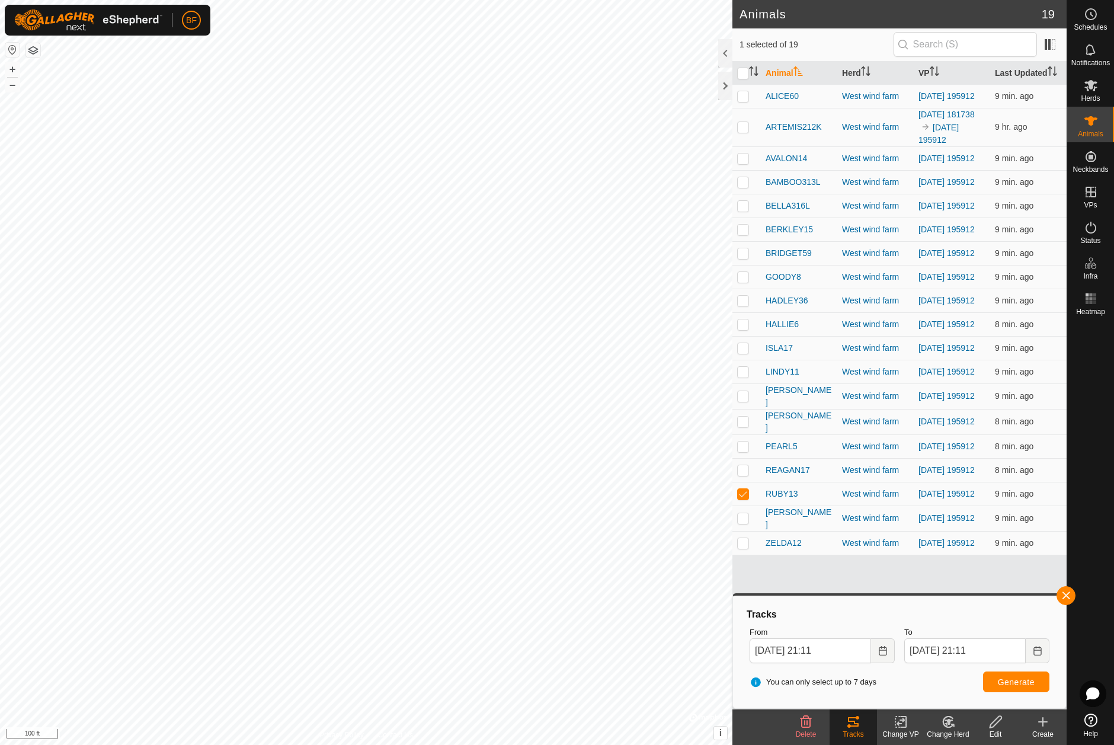
click at [1064, 597] on button "button" at bounding box center [1066, 595] width 19 height 19
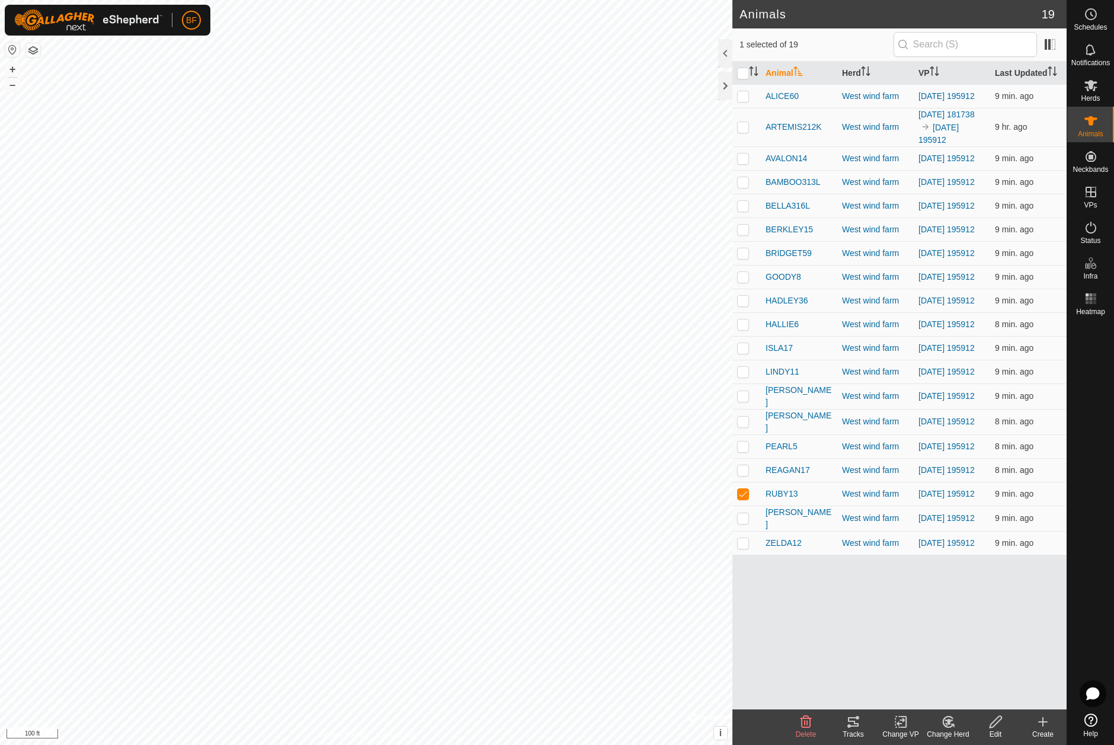
click at [858, 727] on icon at bounding box center [853, 722] width 14 height 14
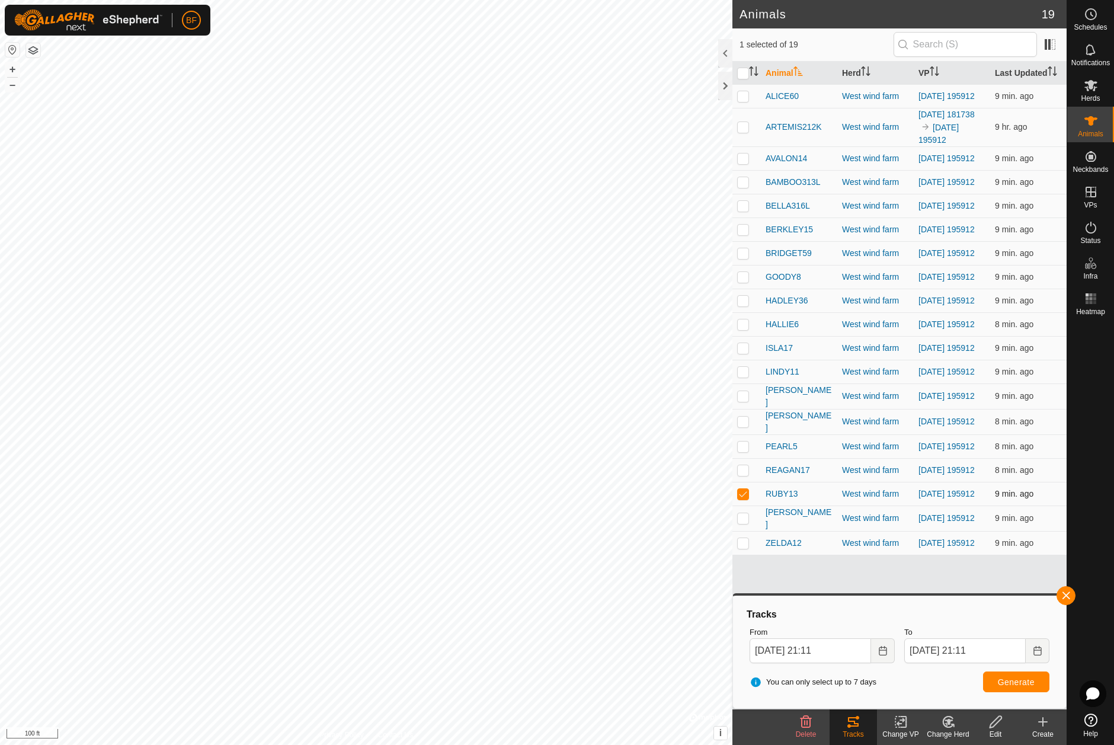
drag, startPoint x: 744, startPoint y: 517, endPoint x: 743, endPoint y: 530, distance: 12.6
click at [744, 498] on p-checkbox at bounding box center [743, 493] width 12 height 9
checkbox input "false"
drag, startPoint x: 744, startPoint y: 543, endPoint x: 807, endPoint y: 544, distance: 62.8
click at [747, 523] on p-checkbox at bounding box center [743, 517] width 12 height 9
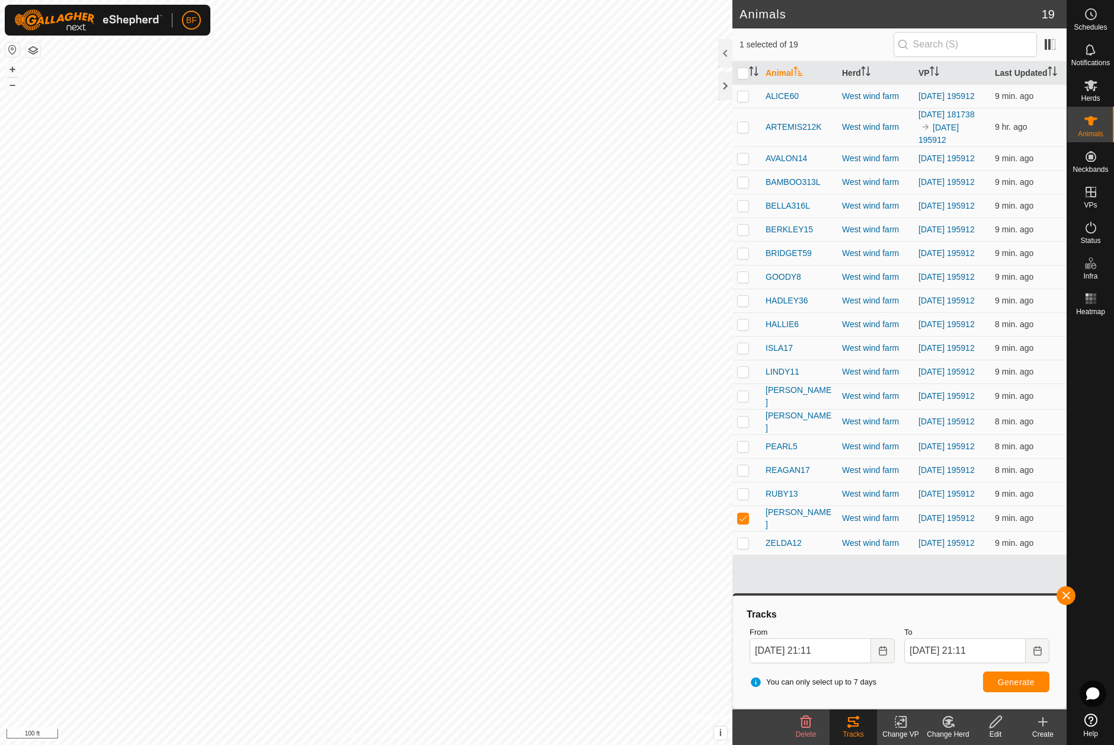
drag, startPoint x: 1070, startPoint y: 594, endPoint x: 1029, endPoint y: 616, distance: 46.2
click at [1070, 594] on button "button" at bounding box center [1066, 595] width 19 height 19
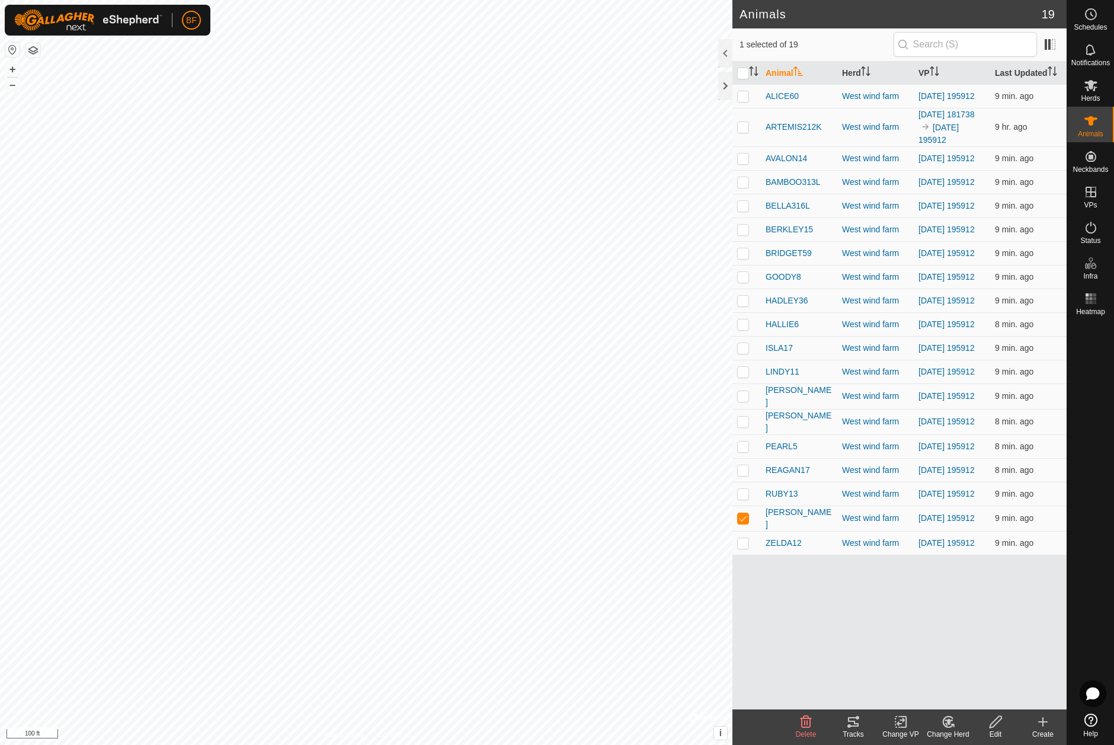
click at [862, 724] on tracks-svg-icon at bounding box center [853, 722] width 47 height 14
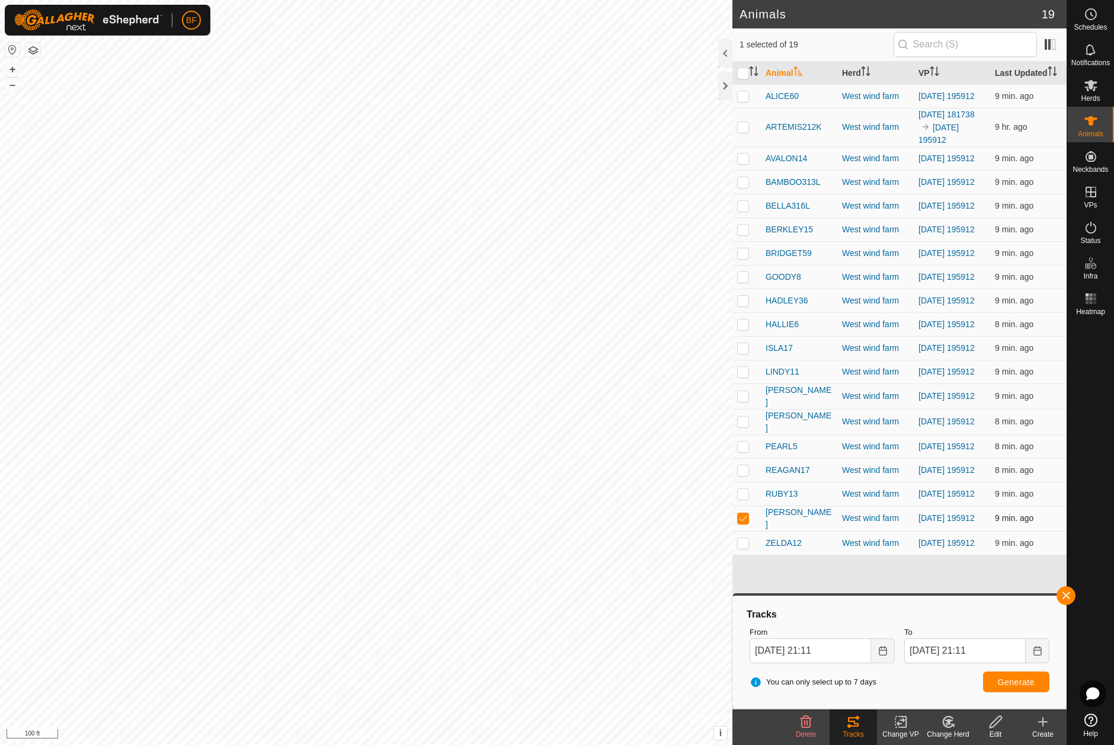
click at [746, 523] on p-checkbox at bounding box center [743, 517] width 12 height 9
checkbox input "false"
drag, startPoint x: 746, startPoint y: 570, endPoint x: 772, endPoint y: 562, distance: 27.2
click at [747, 548] on p-checkbox at bounding box center [743, 542] width 12 height 9
checkbox input "true"
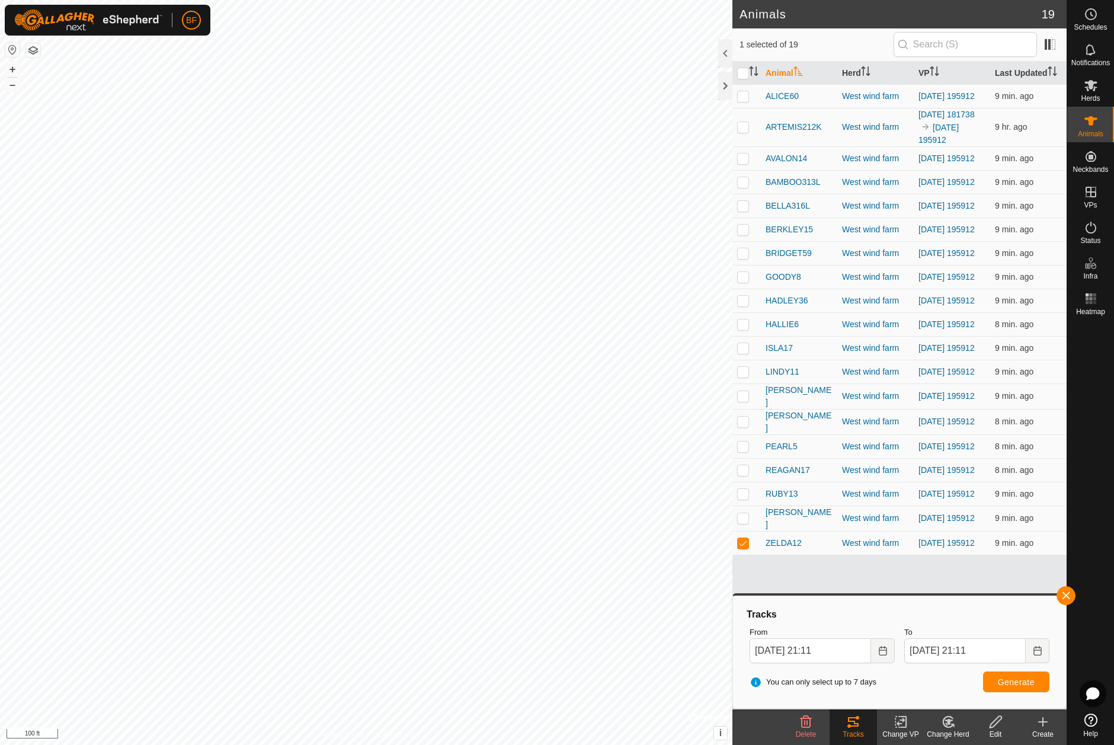
drag, startPoint x: 1069, startPoint y: 593, endPoint x: 1045, endPoint y: 613, distance: 30.7
click at [1069, 593] on button "button" at bounding box center [1066, 595] width 19 height 19
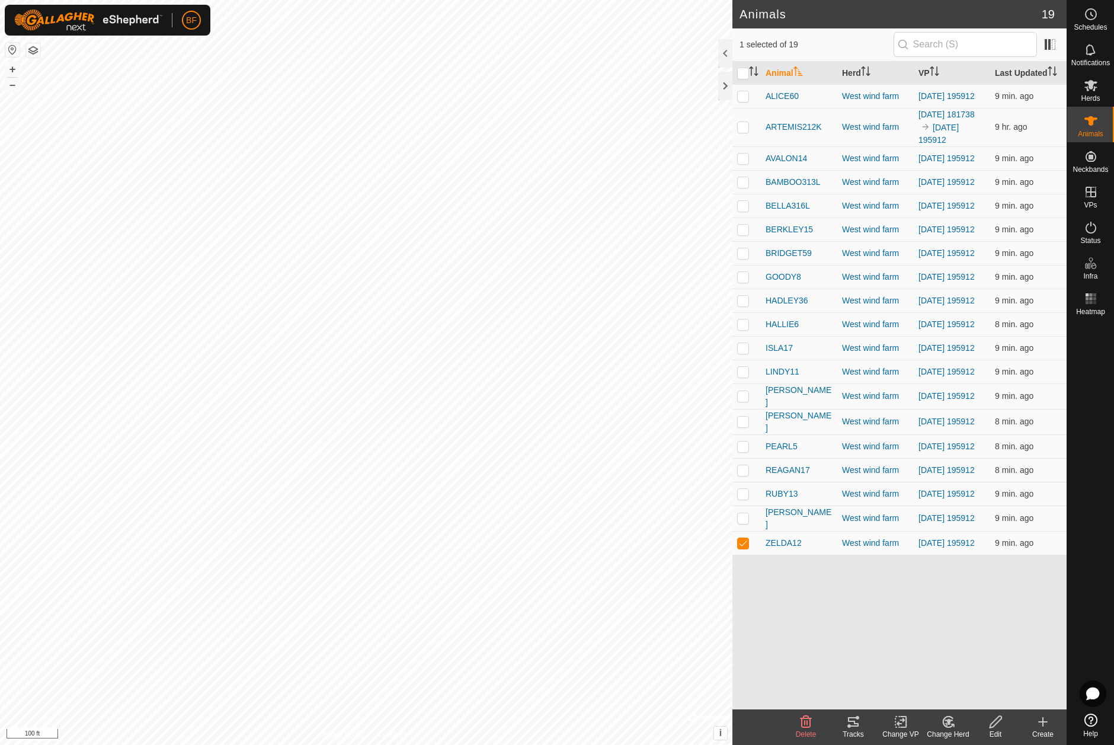
click at [847, 727] on icon at bounding box center [853, 722] width 14 height 14
